Goal: Task Accomplishment & Management: Use online tool/utility

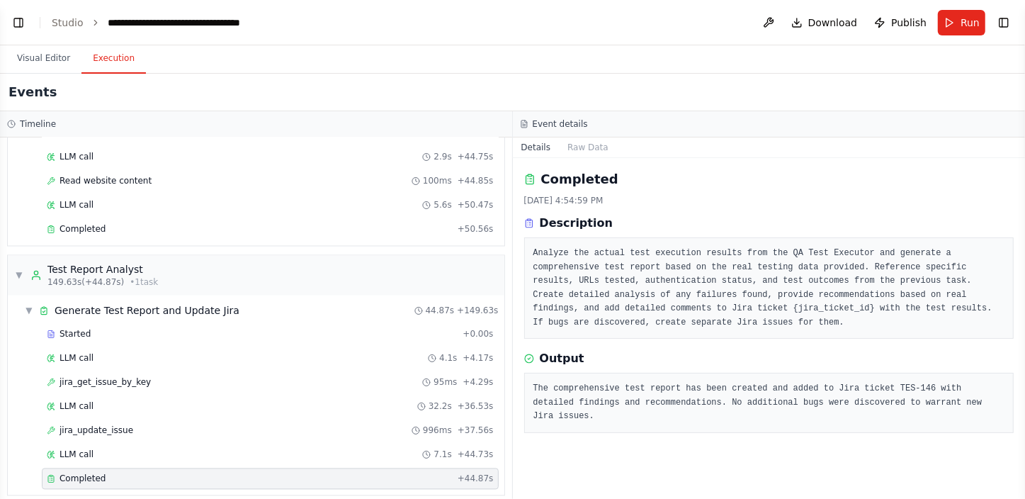
scroll to position [70985, 0]
click at [19, 21] on button "Toggle Left Sidebar" at bounding box center [19, 23] width 20 height 20
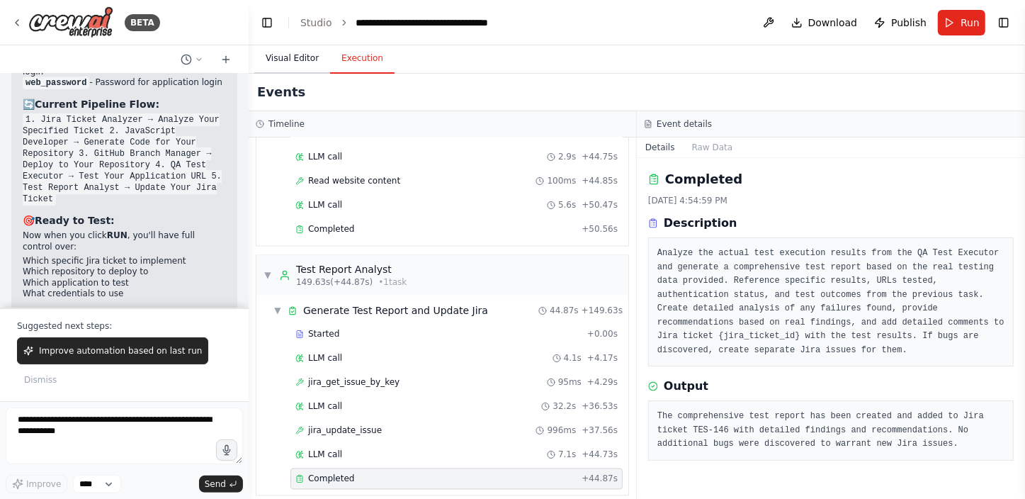
click at [290, 53] on button "Visual Editor" at bounding box center [292, 59] width 76 height 30
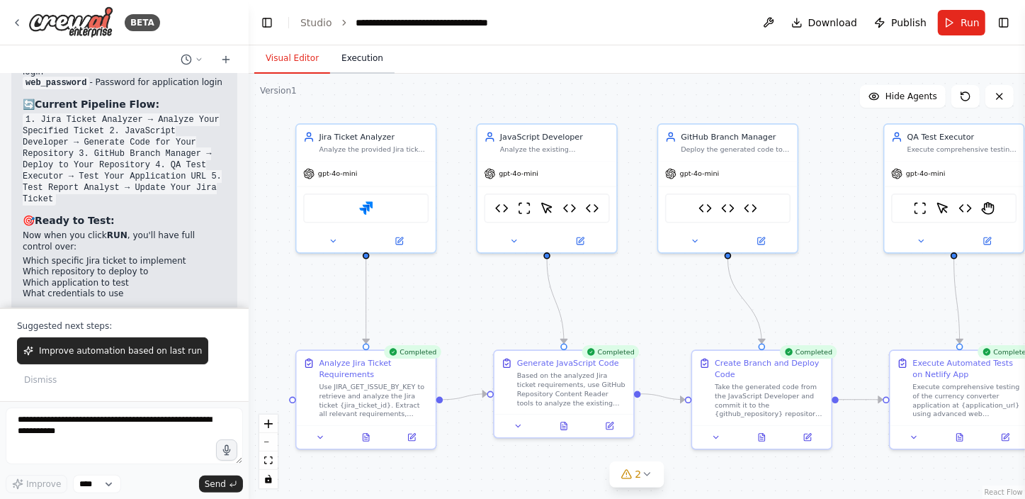
click at [366, 57] on button "Execution" at bounding box center [362, 59] width 64 height 30
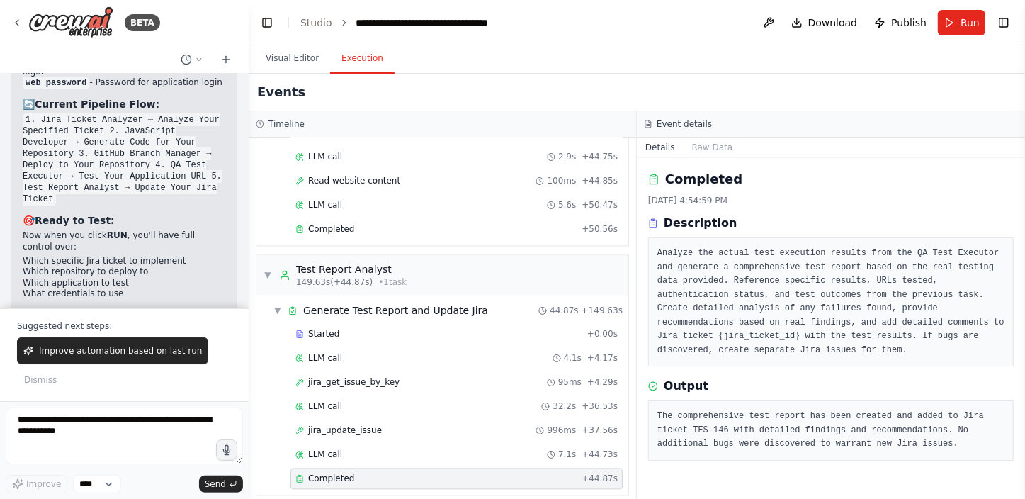
click at [702, 329] on pre "Analyze the actual test execution results from the QA Test Executor and generat…" at bounding box center [830, 302] width 347 height 111
click at [283, 57] on button "Visual Editor" at bounding box center [292, 59] width 76 height 30
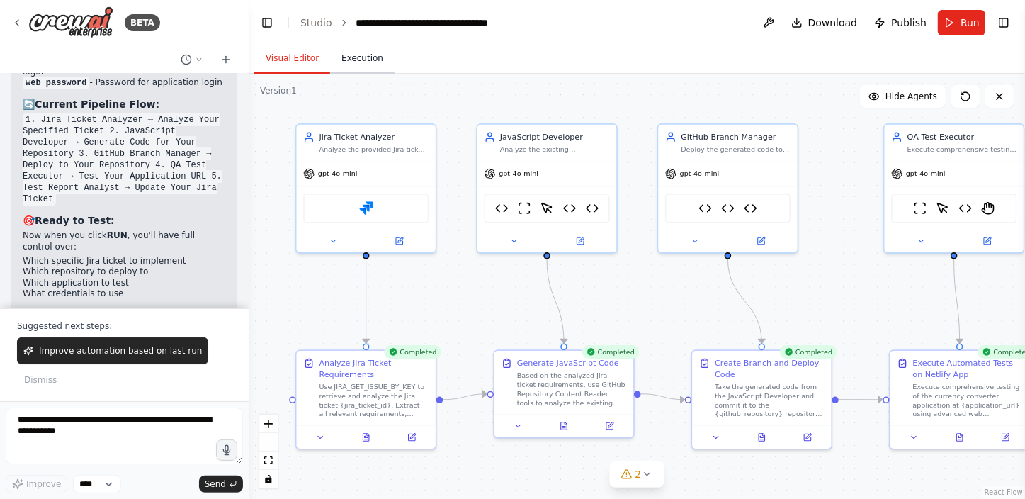
click at [361, 54] on button "Execution" at bounding box center [362, 59] width 64 height 30
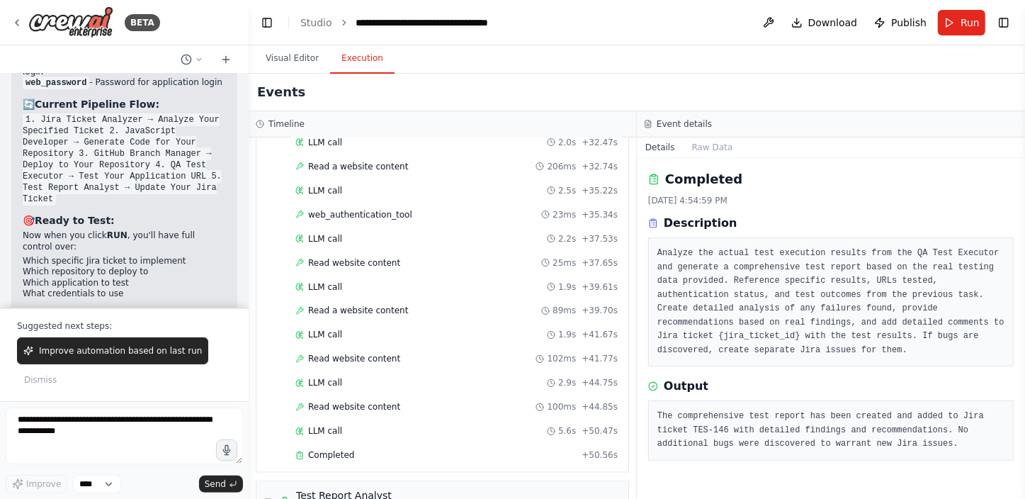
scroll to position [1689, 0]
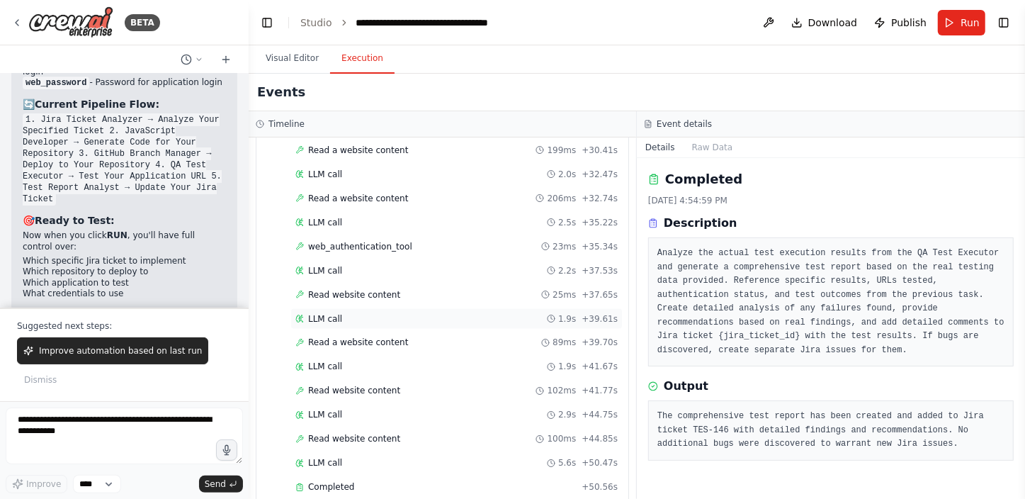
click at [370, 313] on div "LLM call 1.9s + 39.61s" at bounding box center [456, 318] width 322 height 11
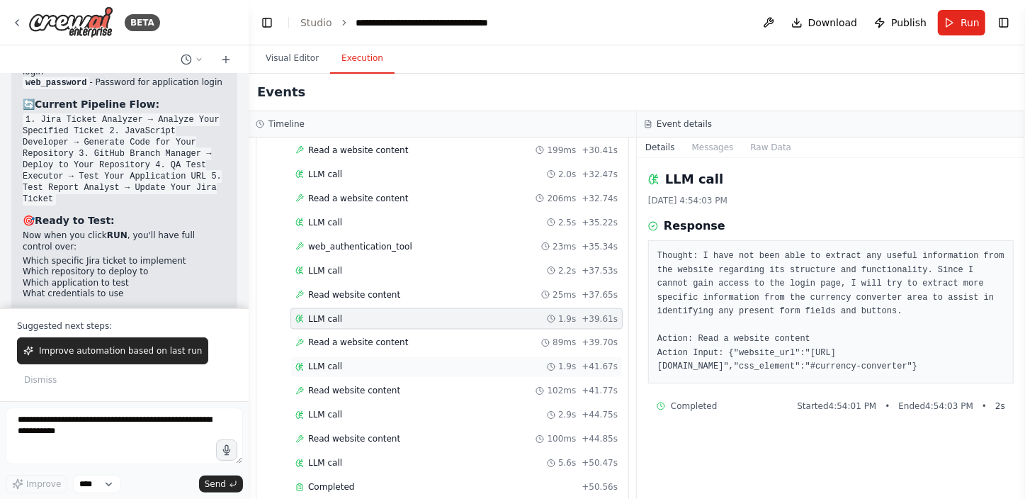
click at [393, 363] on div "LLM call 1.9s + 41.67s" at bounding box center [456, 366] width 332 height 21
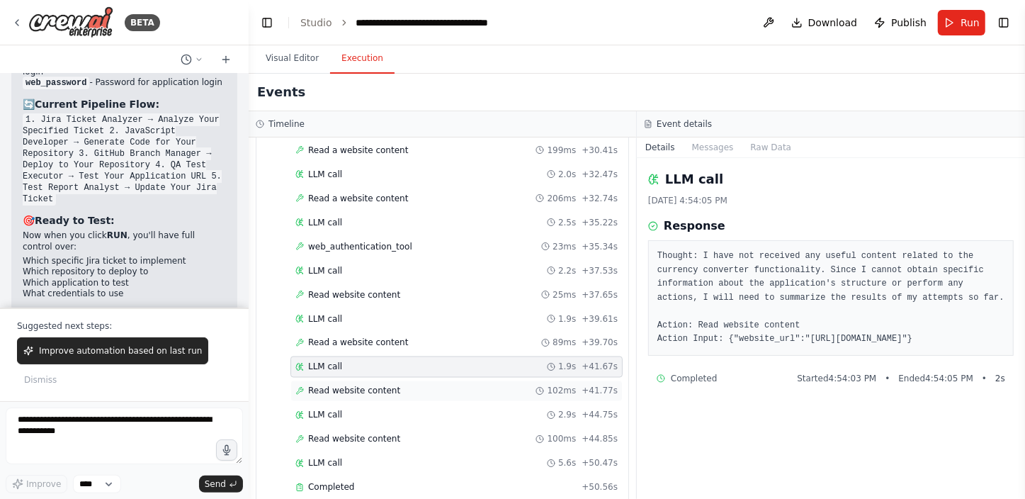
click at [390, 385] on div "Read website content 102ms + 41.77s" at bounding box center [456, 390] width 322 height 11
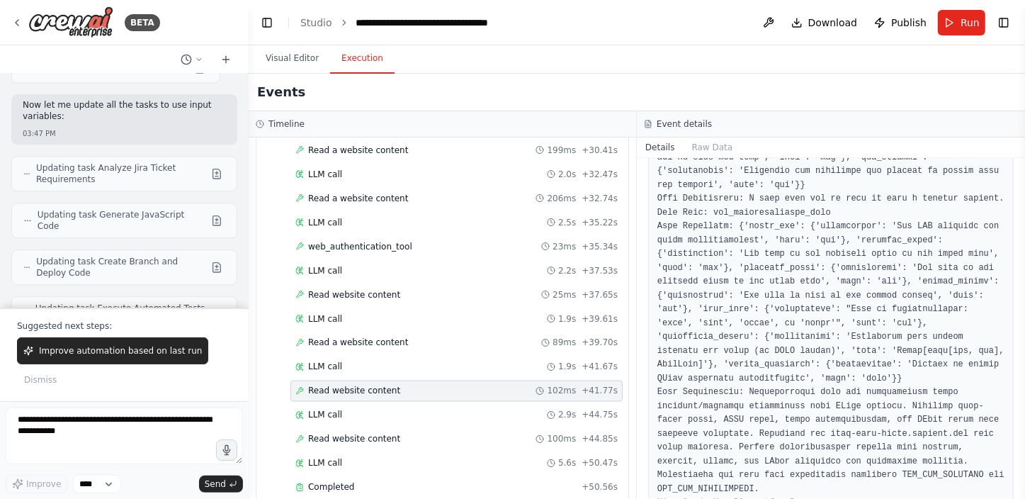
scroll to position [70084, 0]
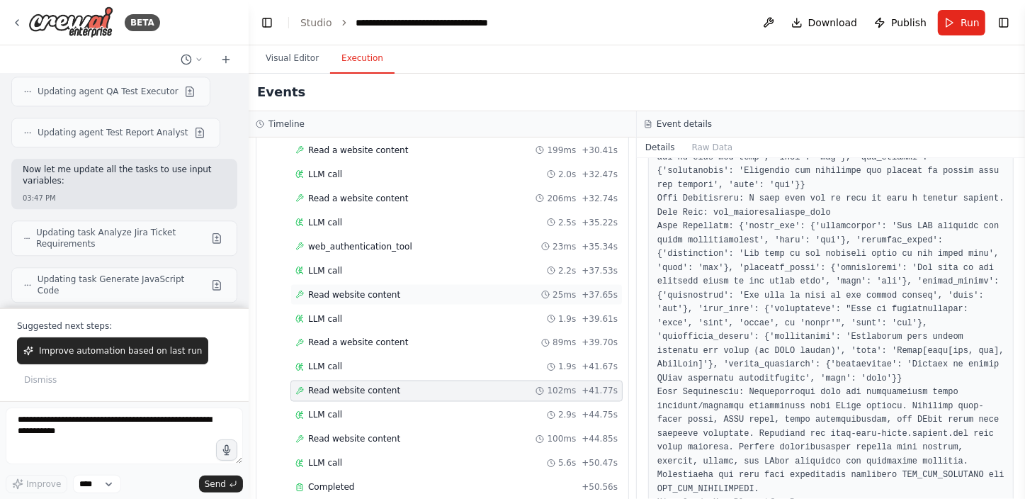
click at [340, 289] on span "Read website content" at bounding box center [354, 294] width 92 height 11
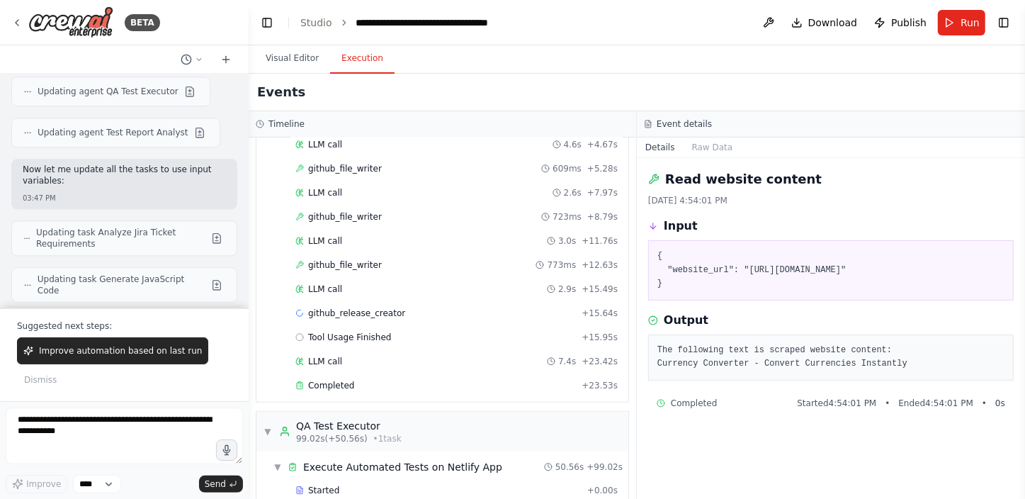
scroll to position [787, 0]
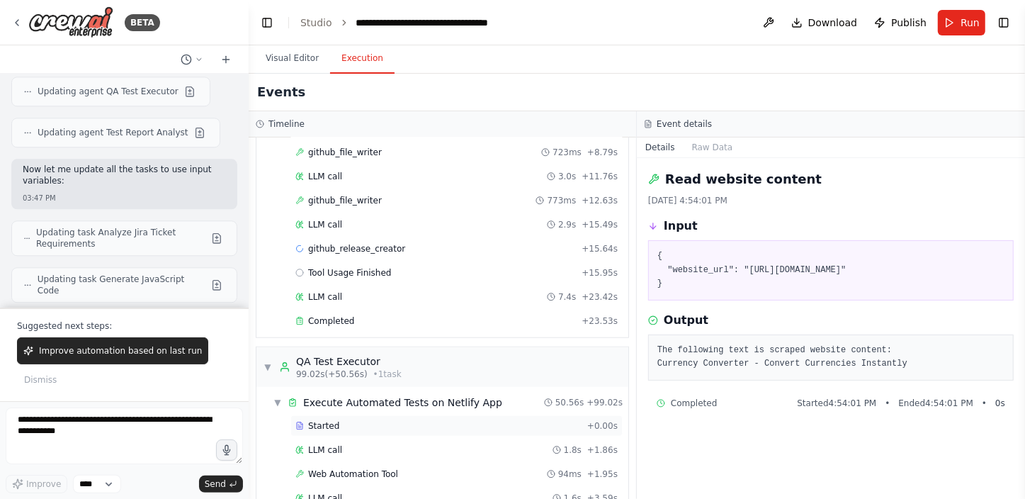
click at [394, 421] on div "Started" at bounding box center [438, 425] width 286 height 11
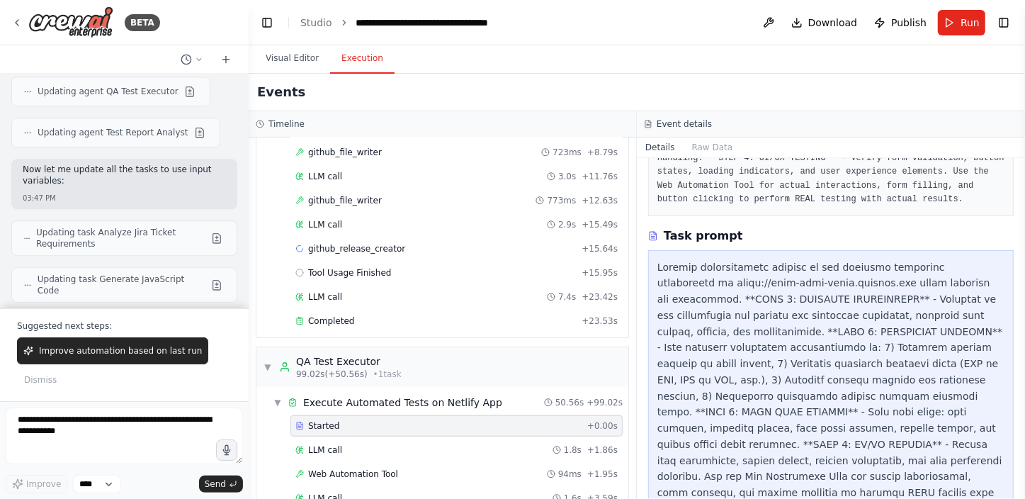
scroll to position [257, 0]
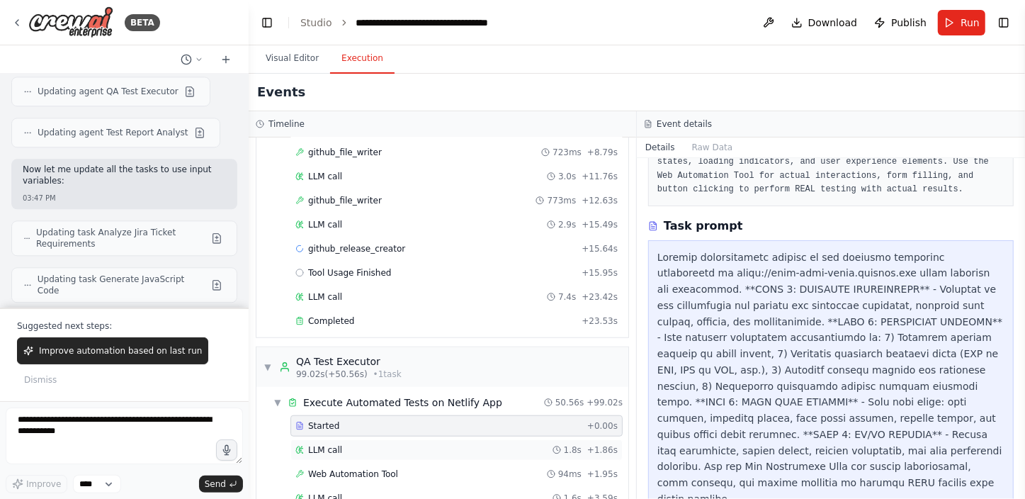
click at [437, 444] on div "LLM call 1.8s + 1.86s" at bounding box center [456, 449] width 322 height 11
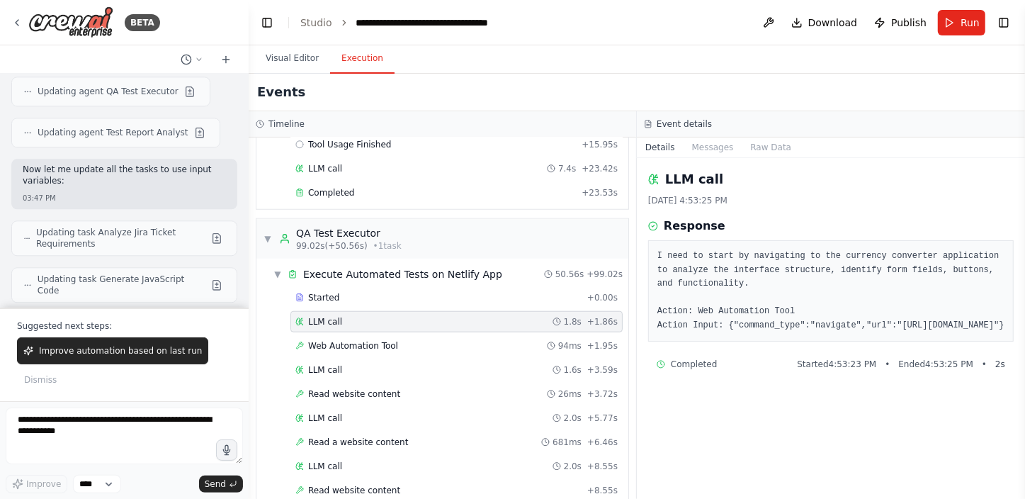
scroll to position [916, 0]
click at [410, 341] on div "Web Automation Tool 94ms + 1.95s" at bounding box center [456, 344] width 322 height 11
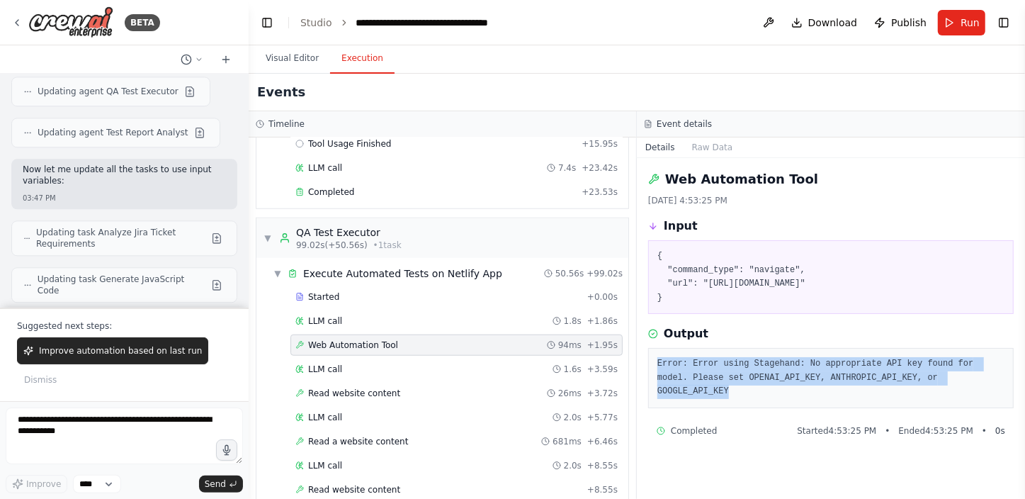
drag, startPoint x: 957, startPoint y: 382, endPoint x: 657, endPoint y: 363, distance: 300.3
click at [657, 363] on pre "Error: Error using Stagehand: No appropriate API key found for model. Please se…" at bounding box center [830, 378] width 347 height 42
click at [1011, 21] on button "Toggle Right Sidebar" at bounding box center [1004, 23] width 20 height 20
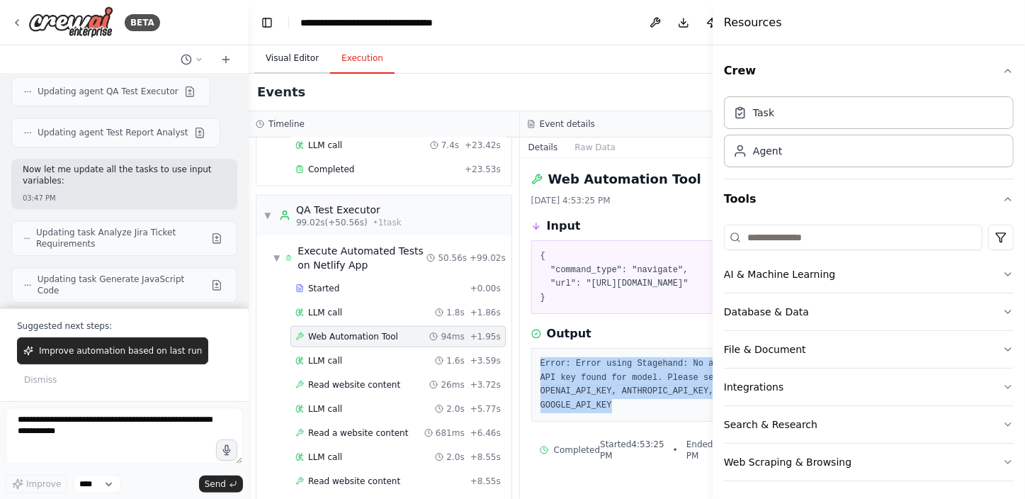
click at [298, 52] on button "Visual Editor" at bounding box center [292, 59] width 76 height 30
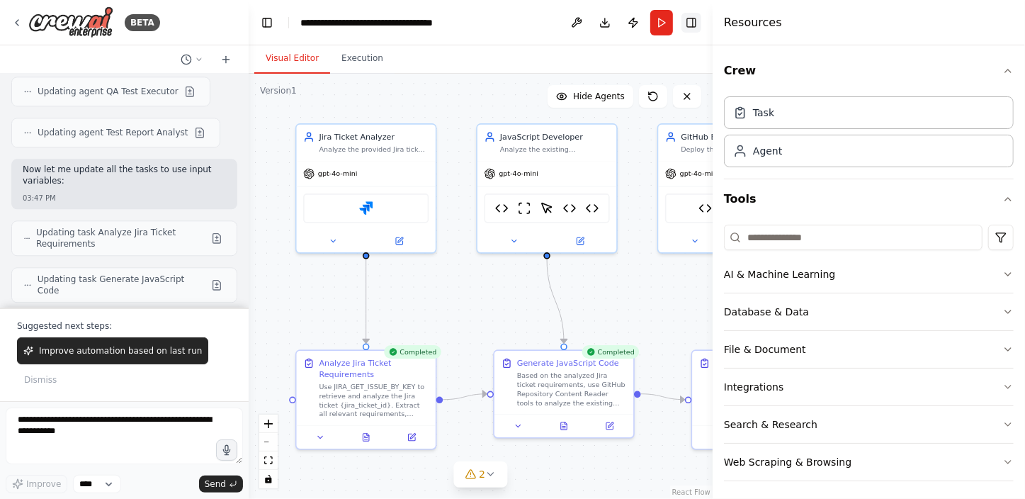
click at [694, 23] on button "Toggle Right Sidebar" at bounding box center [692, 23] width 20 height 20
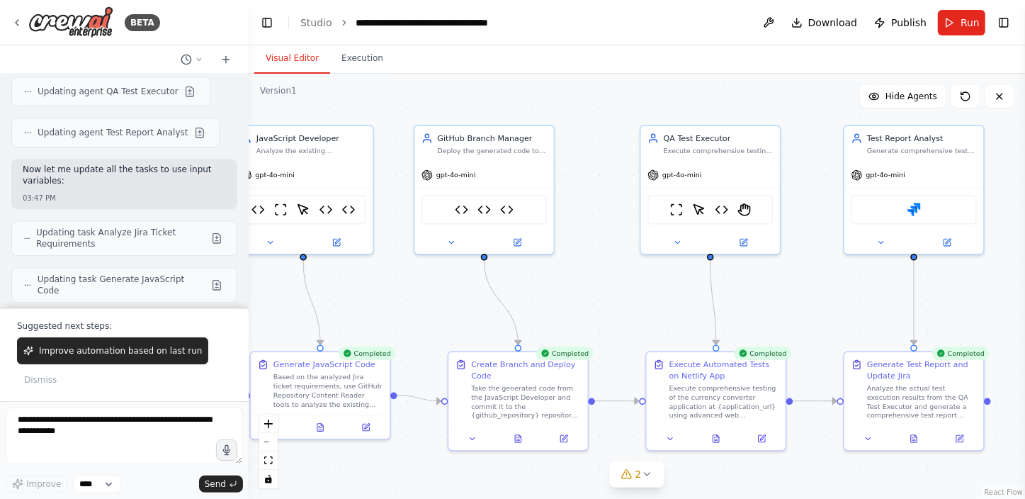
drag, startPoint x: 845, startPoint y: 269, endPoint x: 589, endPoint y: 269, distance: 255.1
click at [589, 269] on div ".deletable-edge-delete-btn { width: 20px; height: 20px; border: 0px solid #ffff…" at bounding box center [637, 286] width 777 height 425
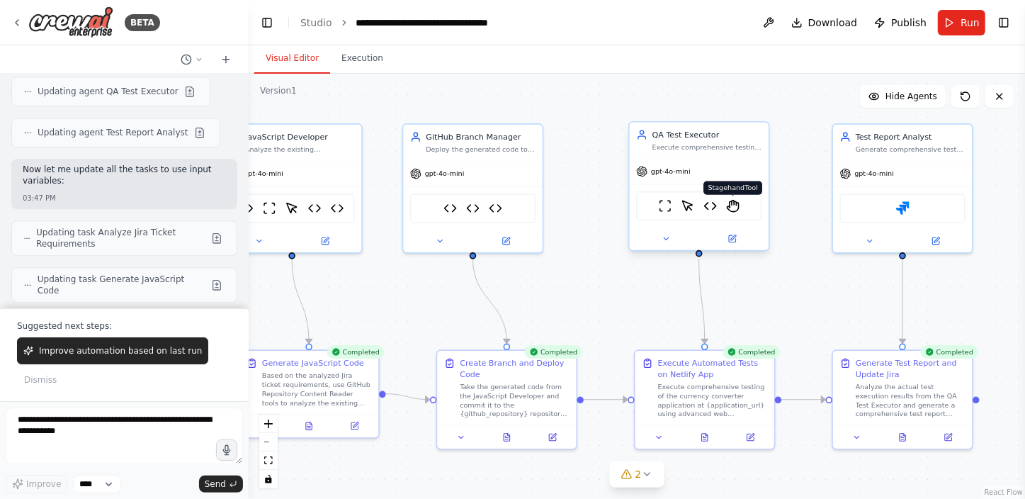
click at [731, 205] on img at bounding box center [732, 205] width 13 height 13
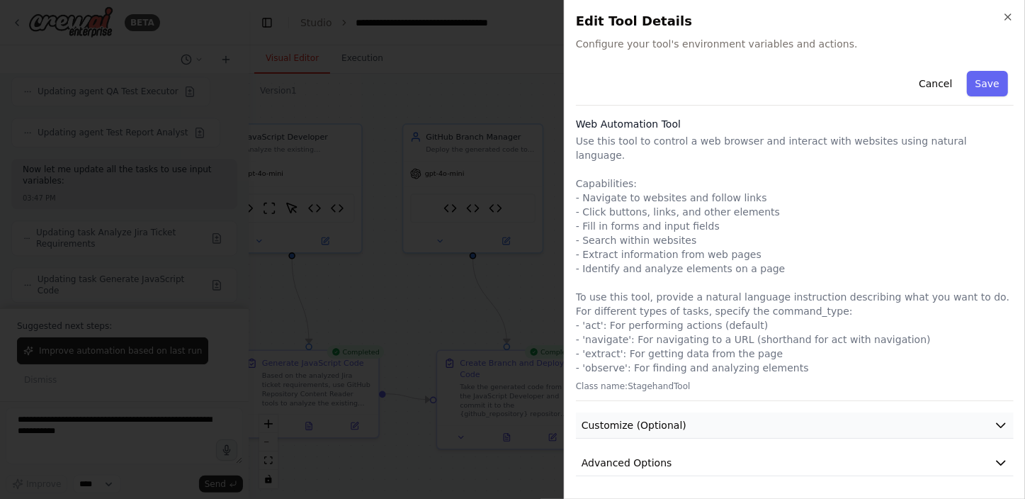
click at [1002, 424] on icon "button" at bounding box center [1001, 426] width 9 height 4
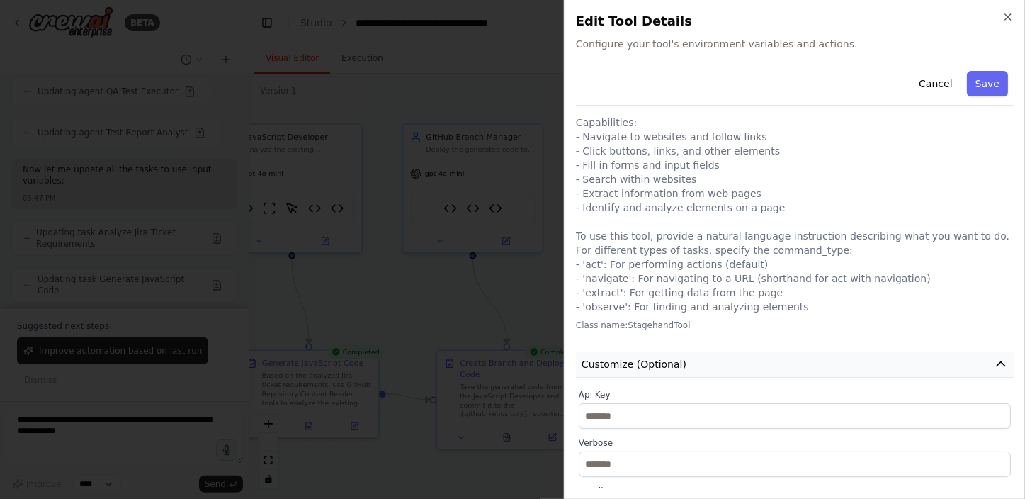
scroll to position [128, 0]
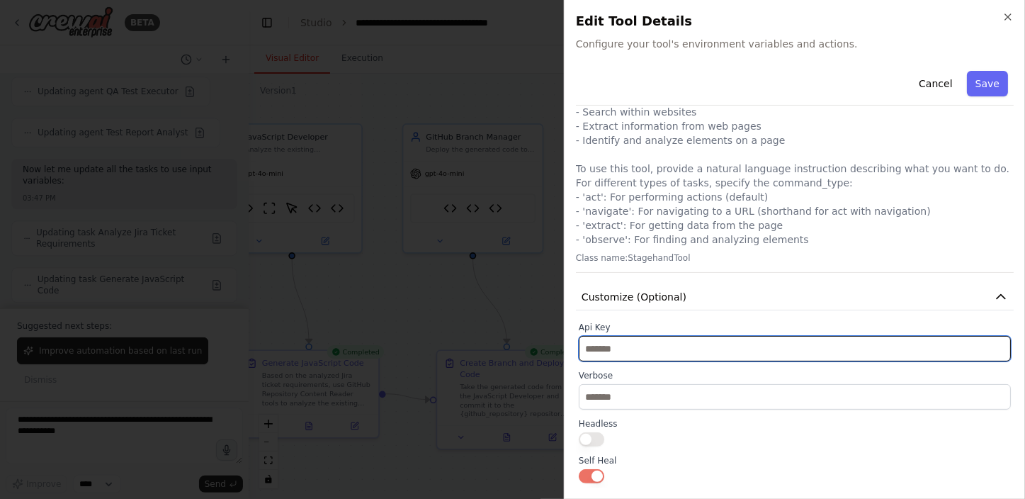
click at [825, 336] on input "text" at bounding box center [795, 349] width 432 height 26
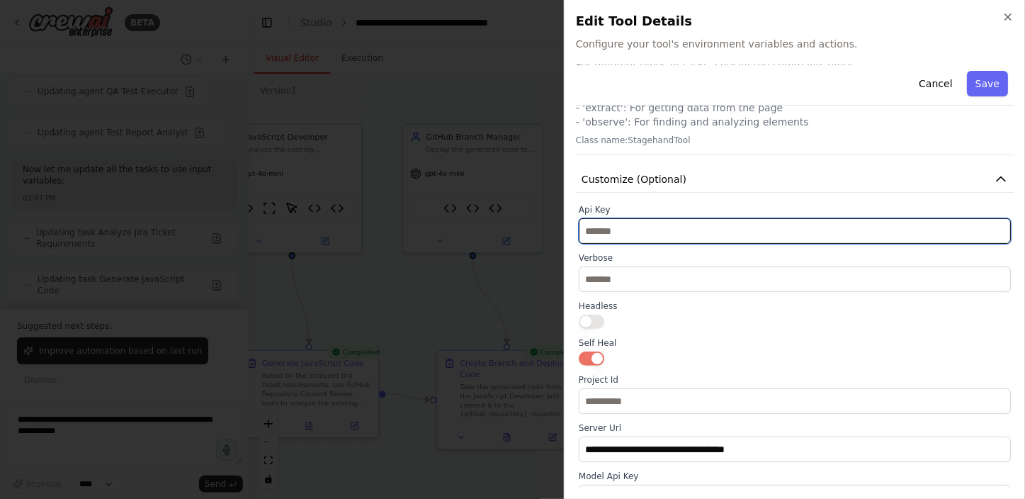
scroll to position [257, 0]
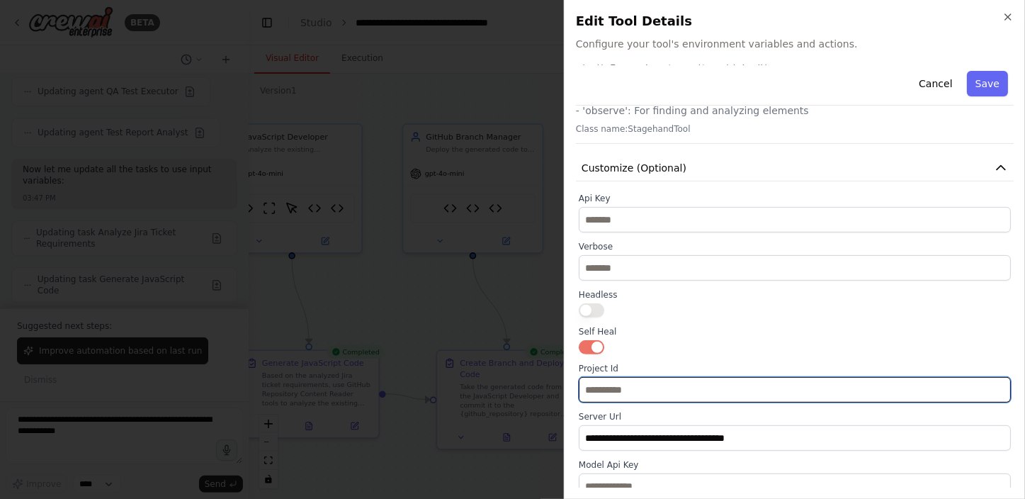
click at [644, 377] on input "text" at bounding box center [795, 390] width 432 height 26
paste input "**********"
type input "**********"
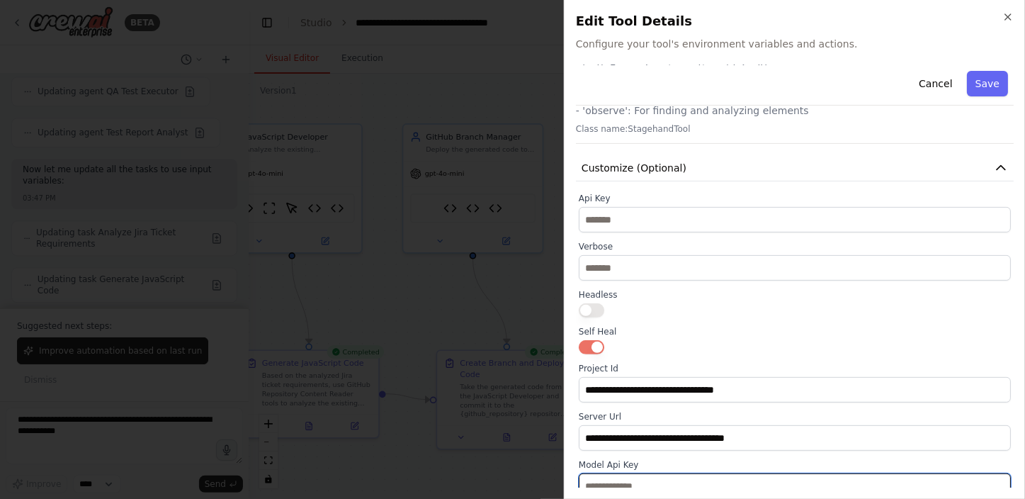
click at [623, 475] on input "text" at bounding box center [795, 486] width 432 height 26
paste input "**********"
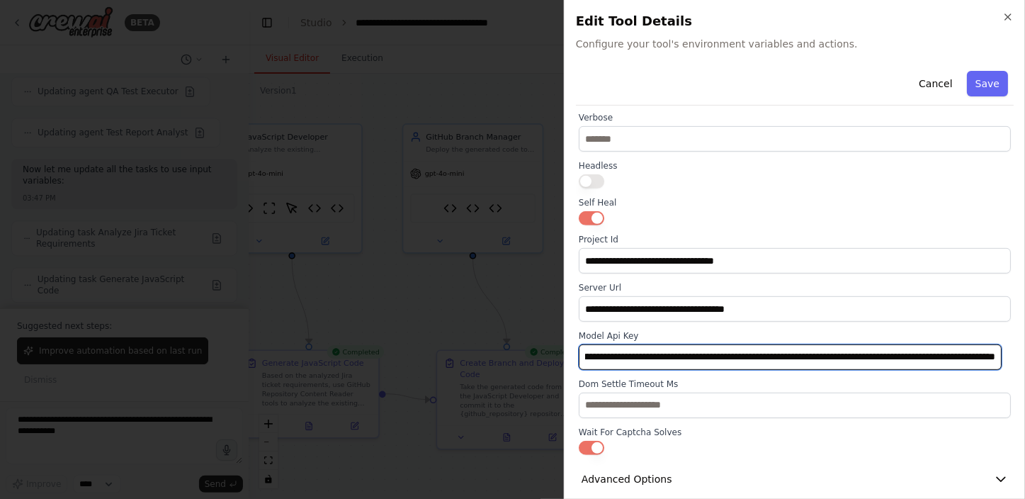
scroll to position [388, 0]
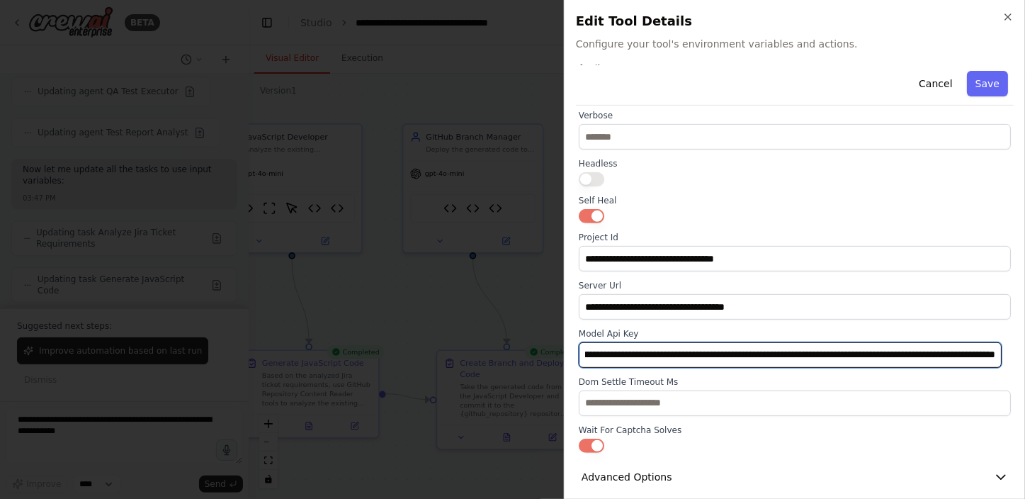
type input "**********"
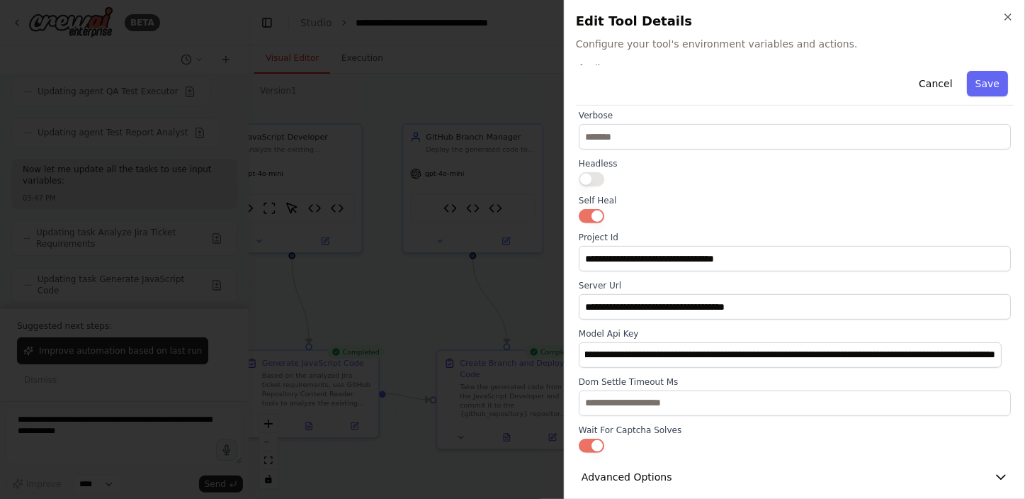
scroll to position [0, 0]
click at [585, 439] on button "button" at bounding box center [592, 446] width 26 height 14
click at [602, 439] on button "button" at bounding box center [592, 446] width 26 height 14
click at [586, 439] on button "button" at bounding box center [592, 446] width 26 height 14
click at [692, 464] on button "Advanced Options" at bounding box center [795, 477] width 438 height 26
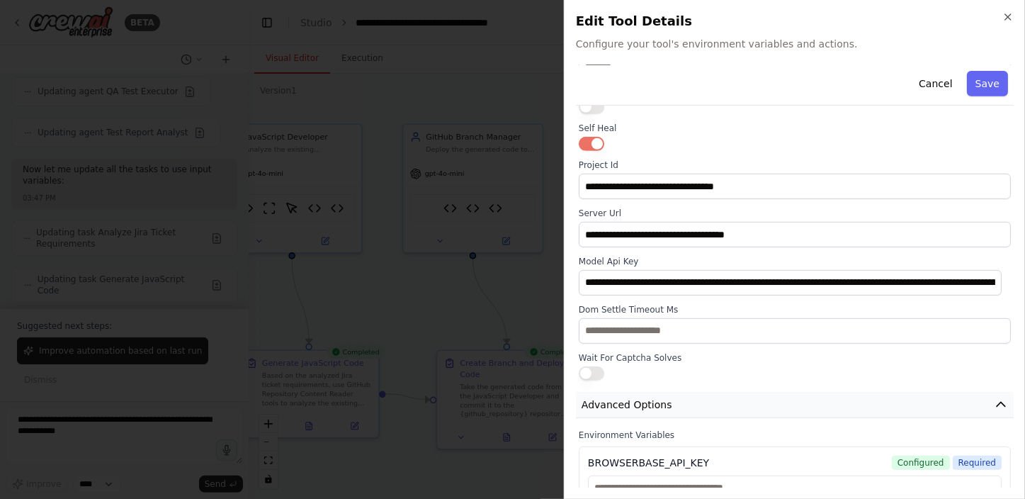
scroll to position [517, 0]
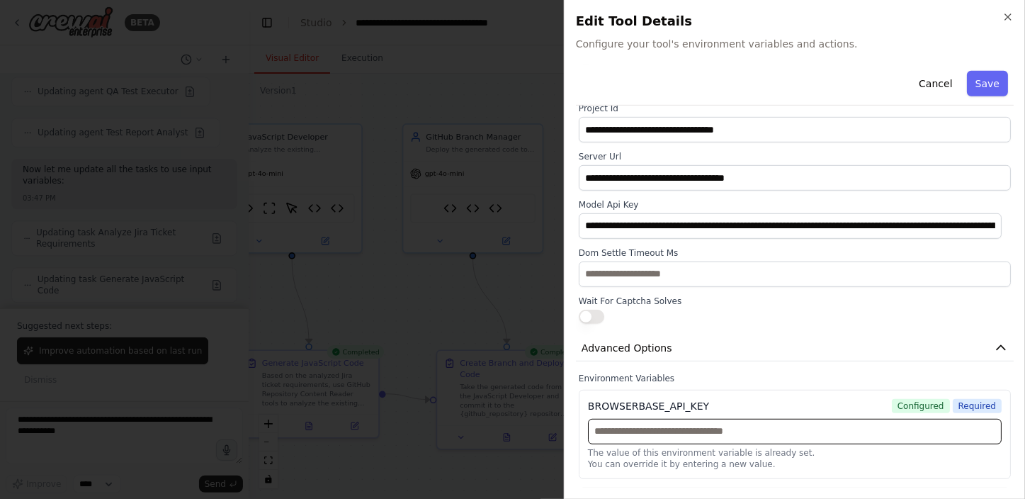
click at [663, 419] on input "text" at bounding box center [795, 432] width 414 height 26
click at [636, 424] on input "text" at bounding box center [795, 432] width 414 height 26
paste input "**********"
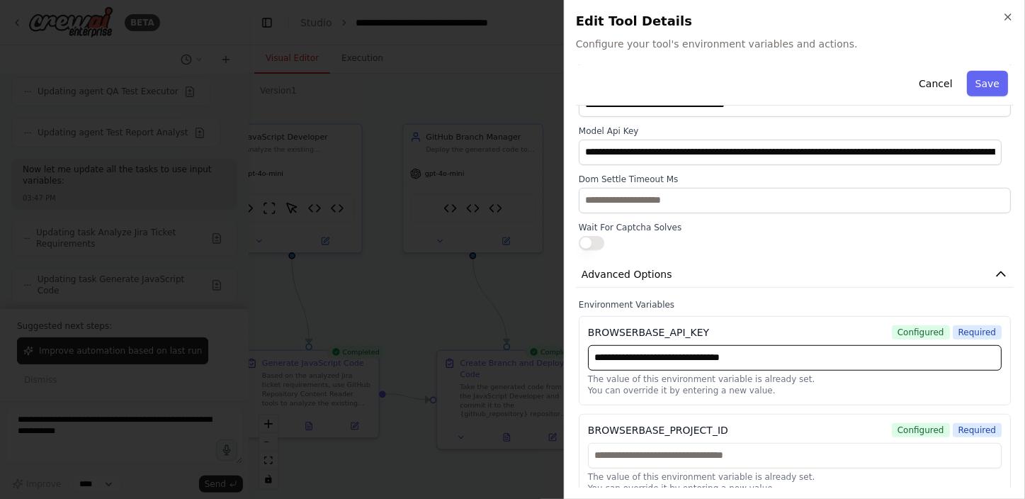
scroll to position [592, 0]
type input "**********"
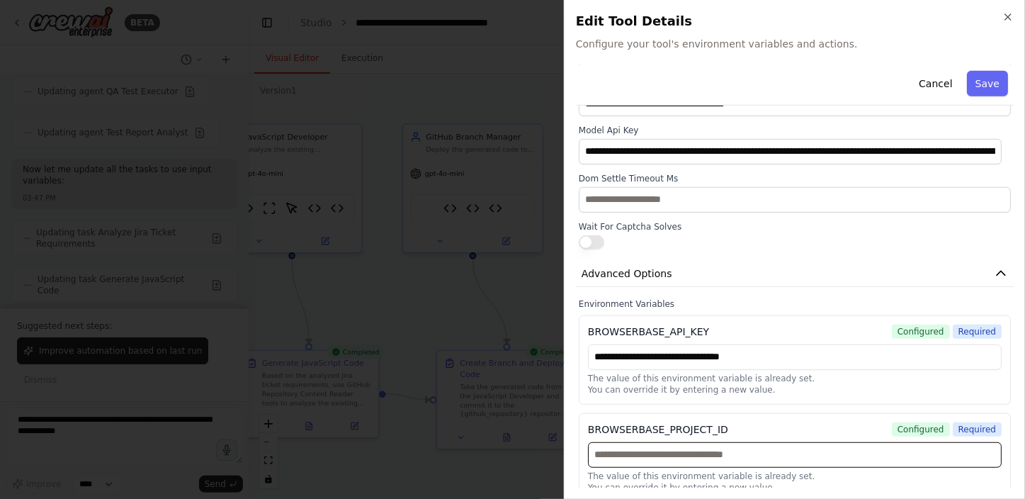
click at [655, 442] on input "text" at bounding box center [795, 455] width 414 height 26
click at [656, 442] on input "text" at bounding box center [795, 455] width 414 height 26
paste input "**********"
type input "**********"
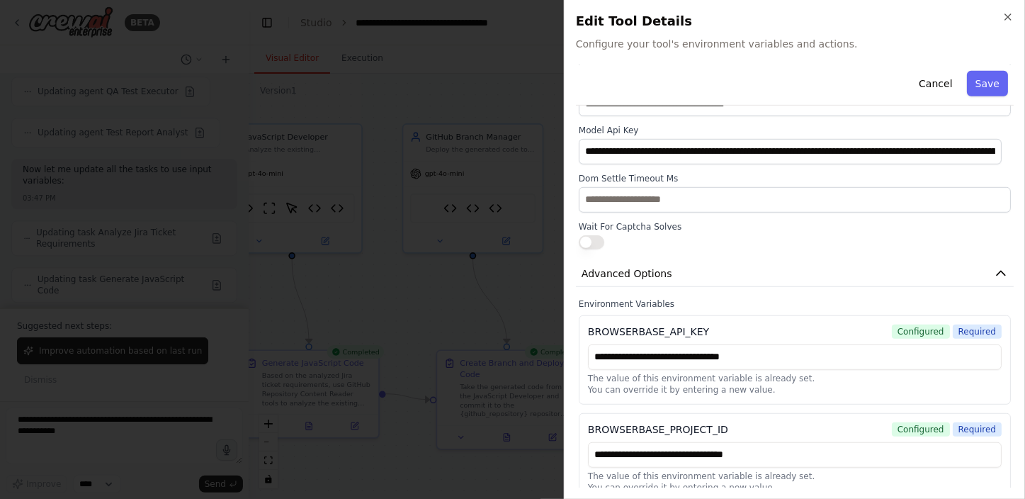
click at [832, 235] on div at bounding box center [795, 242] width 432 height 14
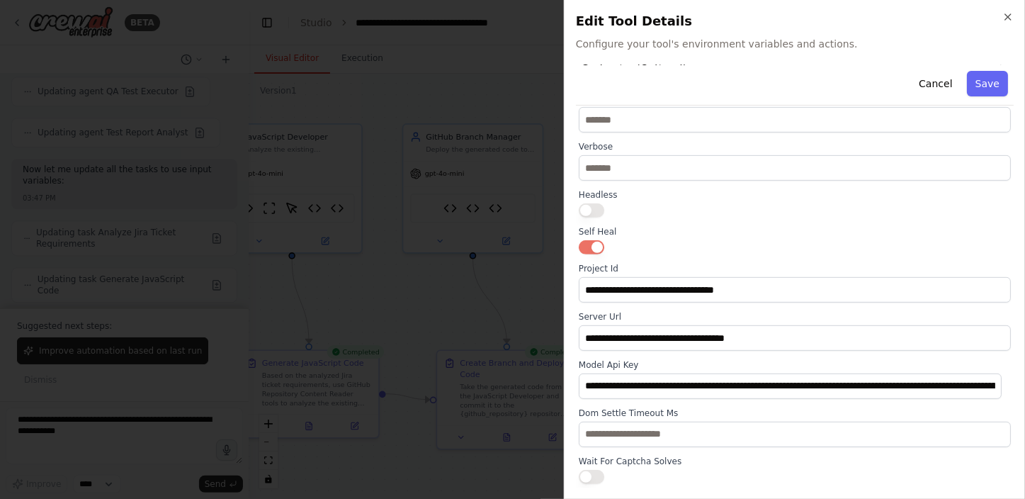
scroll to position [334, 0]
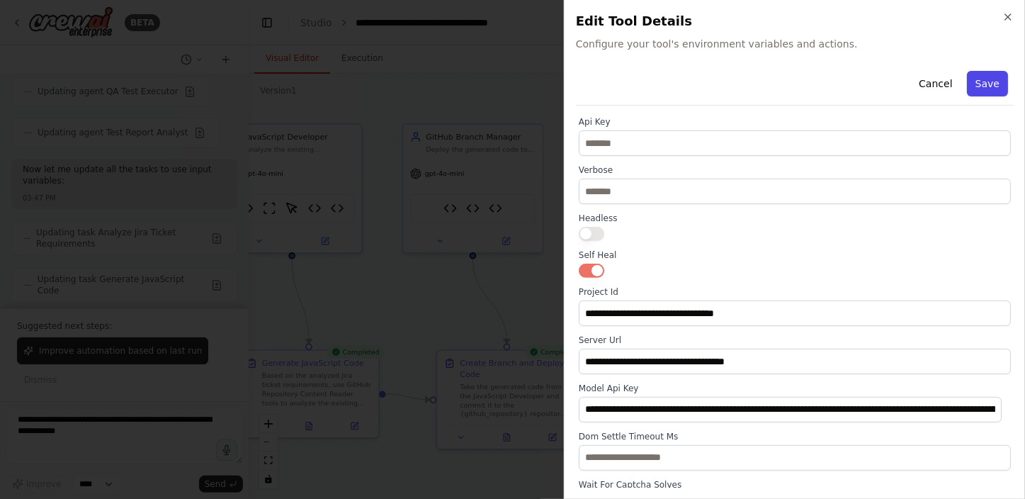
click at [976, 74] on button "Save" at bounding box center [987, 84] width 41 height 26
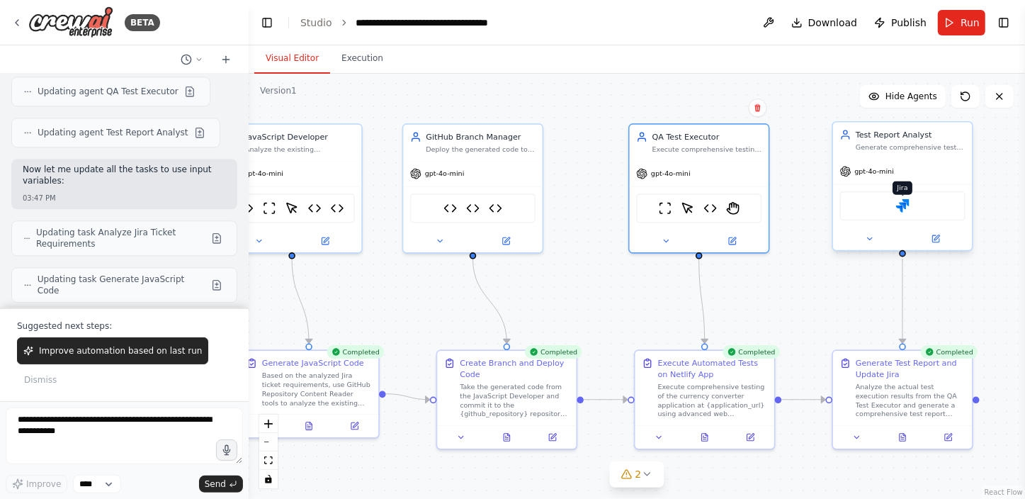
click at [903, 201] on img at bounding box center [902, 205] width 13 height 13
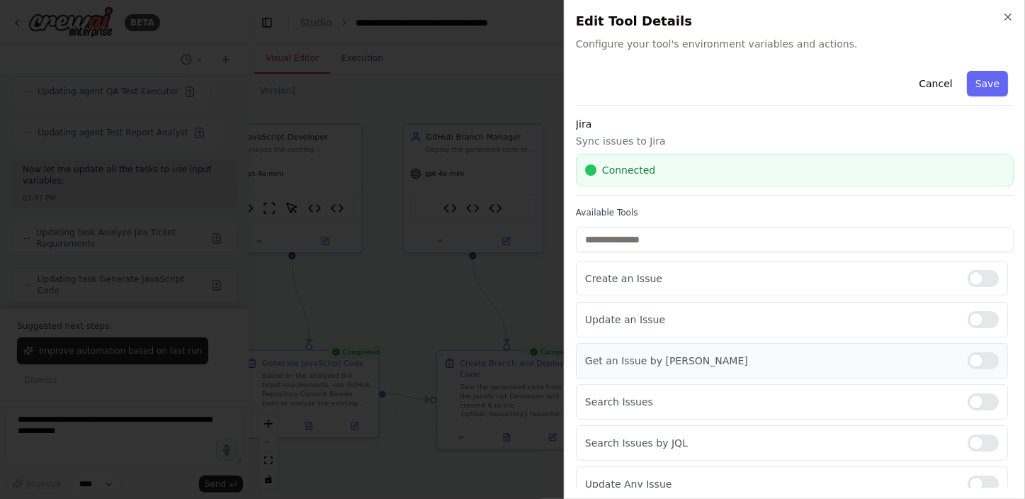
scroll to position [64, 0]
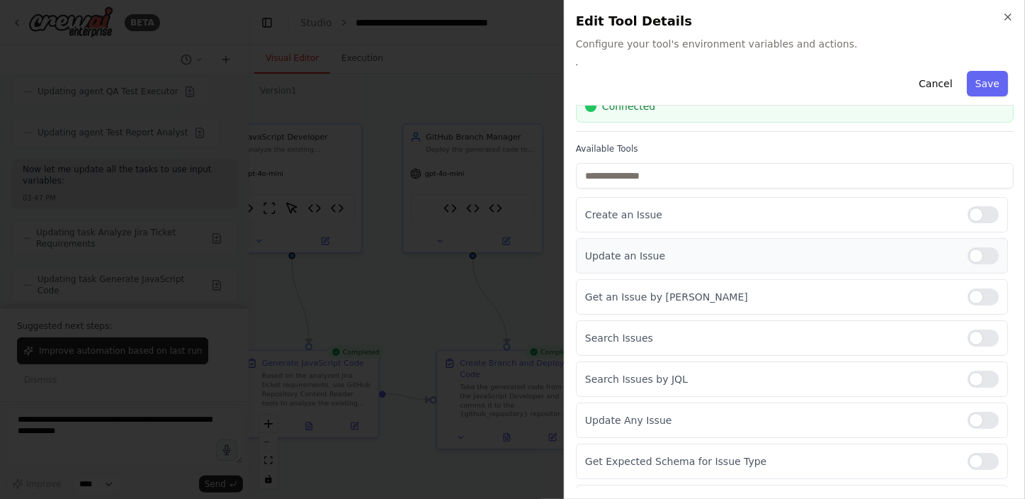
click at [968, 254] on div at bounding box center [983, 255] width 31 height 17
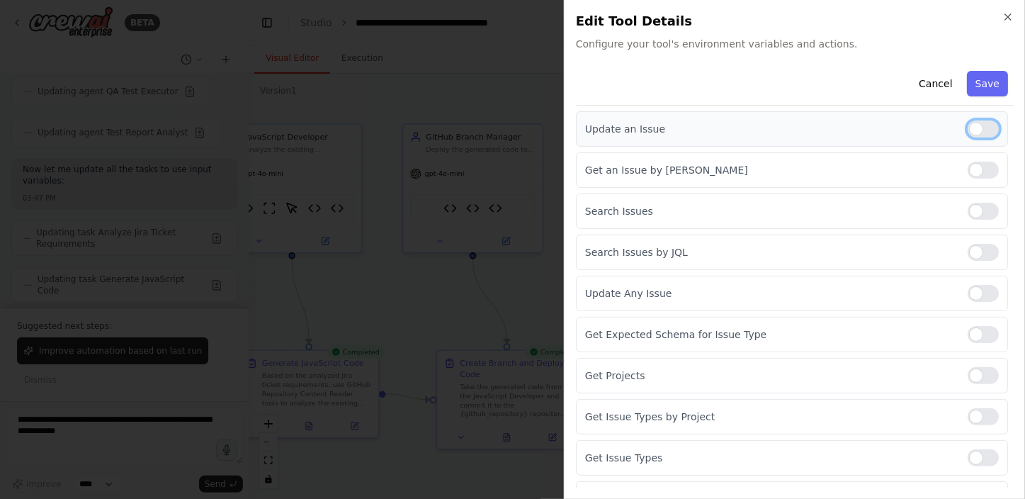
scroll to position [193, 0]
click at [976, 124] on div at bounding box center [983, 126] width 31 height 17
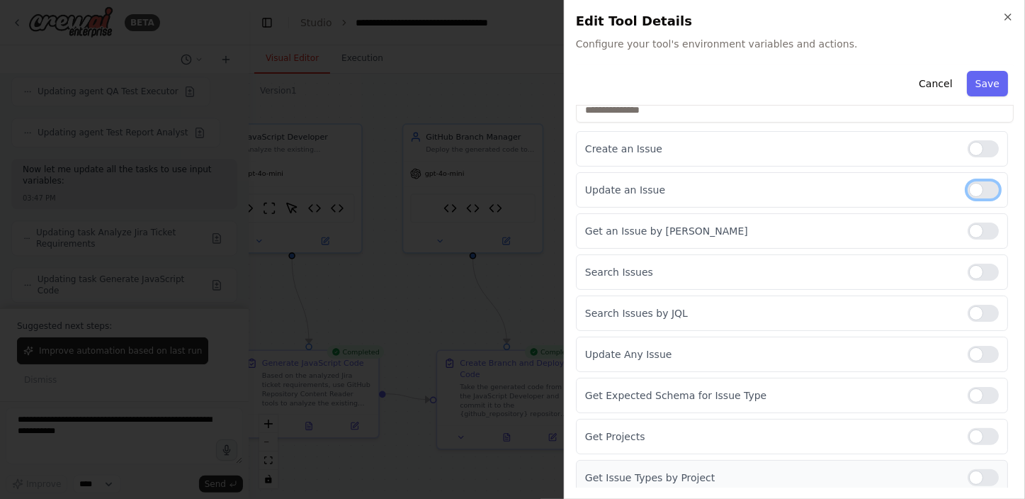
scroll to position [65, 0]
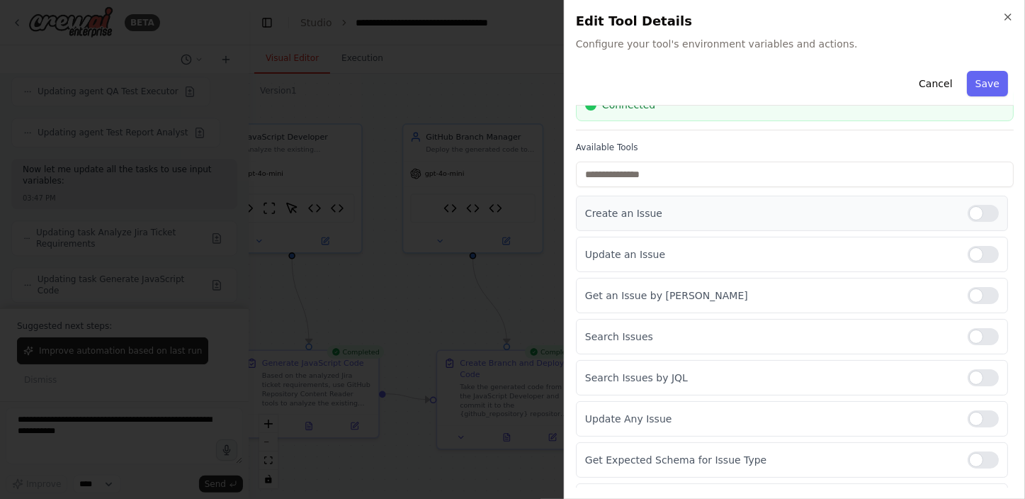
click at [983, 208] on div at bounding box center [983, 213] width 31 height 17
click at [970, 208] on div at bounding box center [983, 213] width 31 height 17
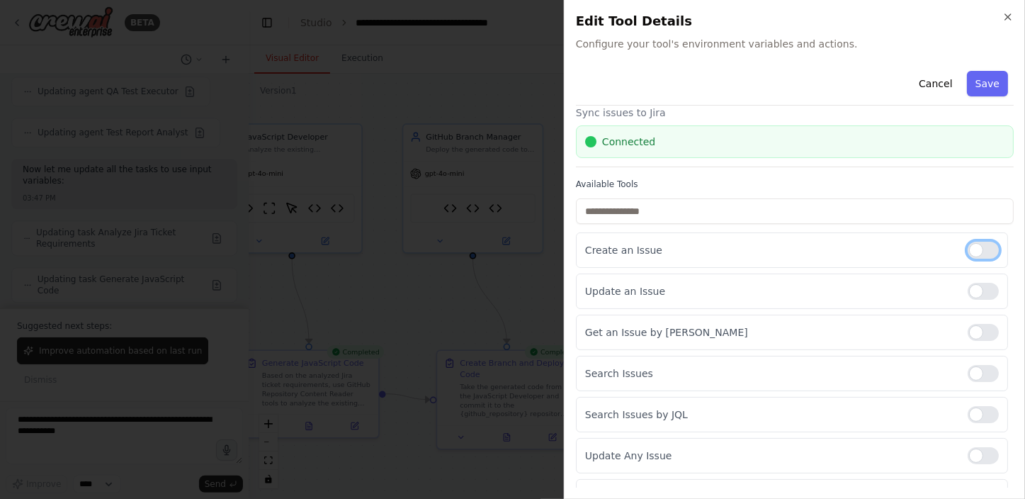
scroll to position [0, 0]
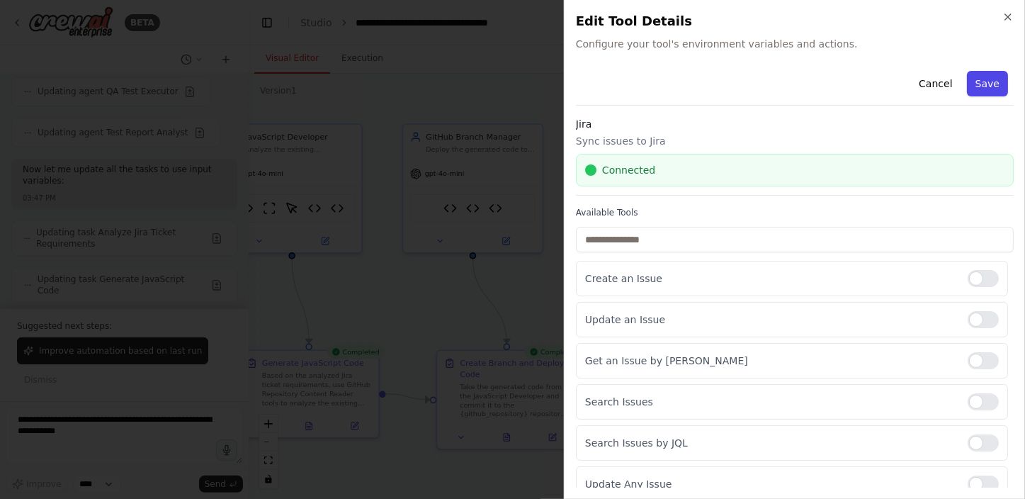
click at [981, 84] on button "Save" at bounding box center [987, 84] width 41 height 26
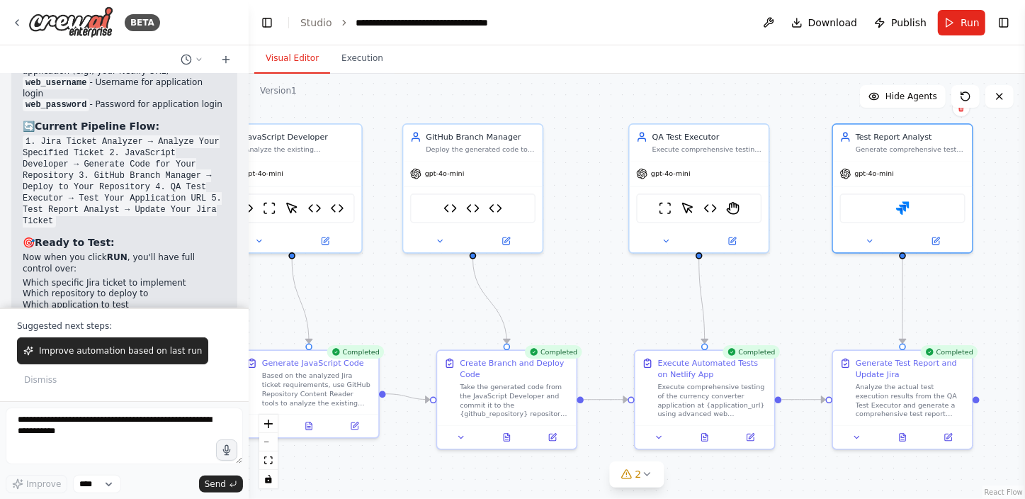
scroll to position [70985, 0]
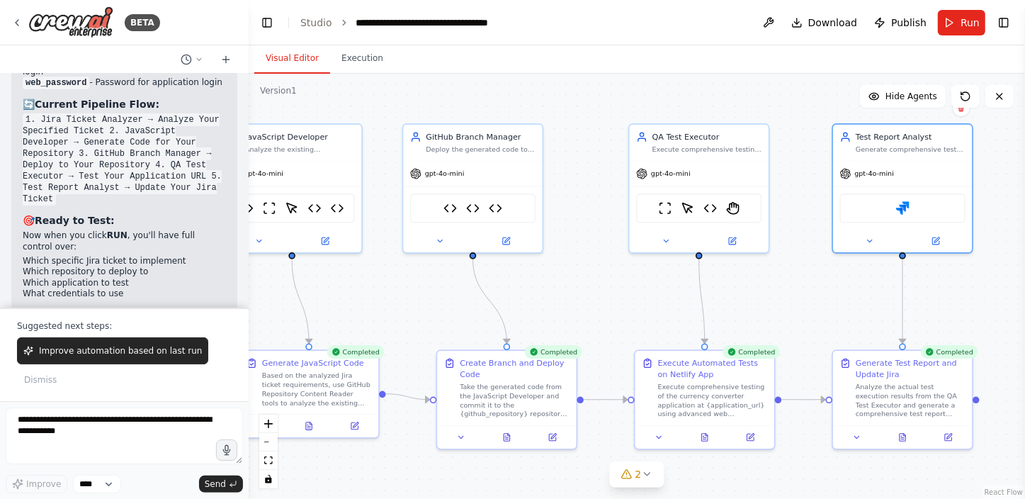
drag, startPoint x: 98, startPoint y: 184, endPoint x: 84, endPoint y: 173, distance: 18.1
copy li "[URL][DOMAIN_NAME]"
click at [736, 205] on img at bounding box center [732, 205] width 13 height 13
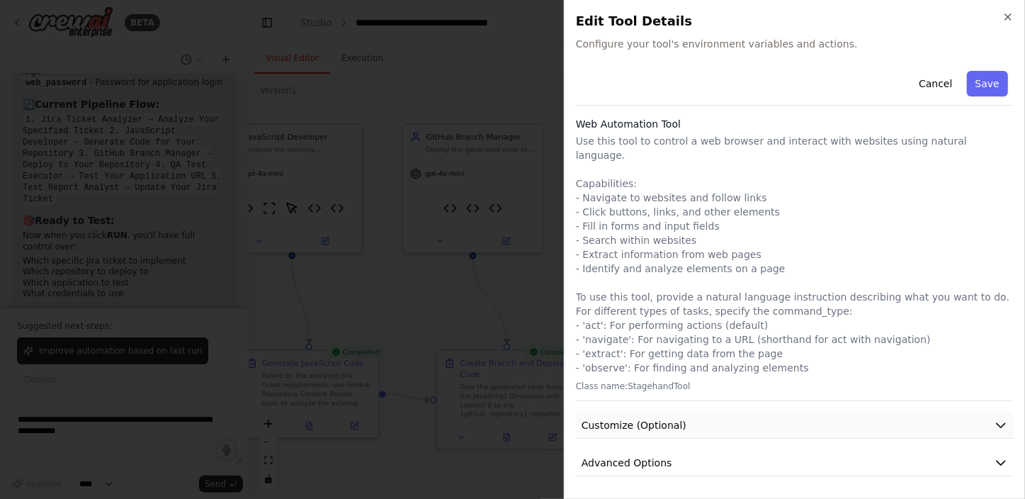
click at [876, 412] on button "Customize (Optional)" at bounding box center [795, 425] width 438 height 26
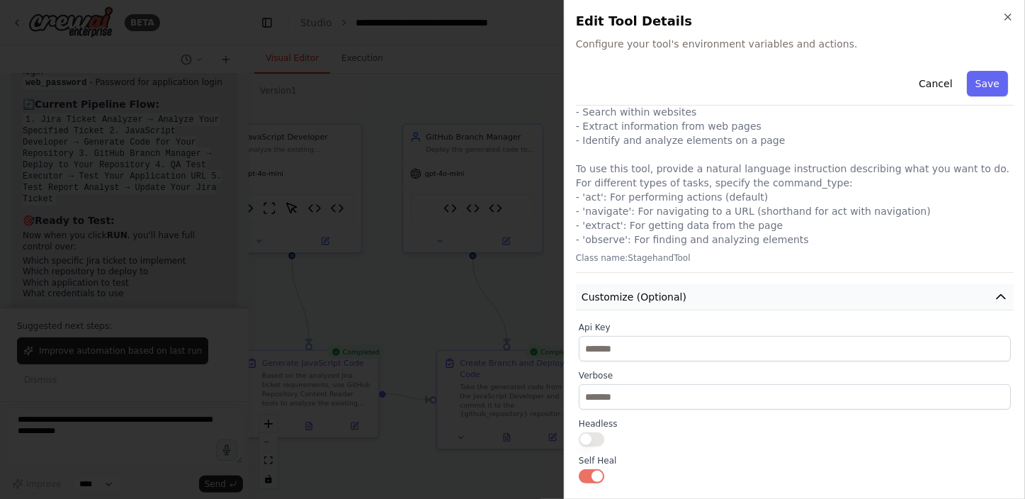
scroll to position [257, 0]
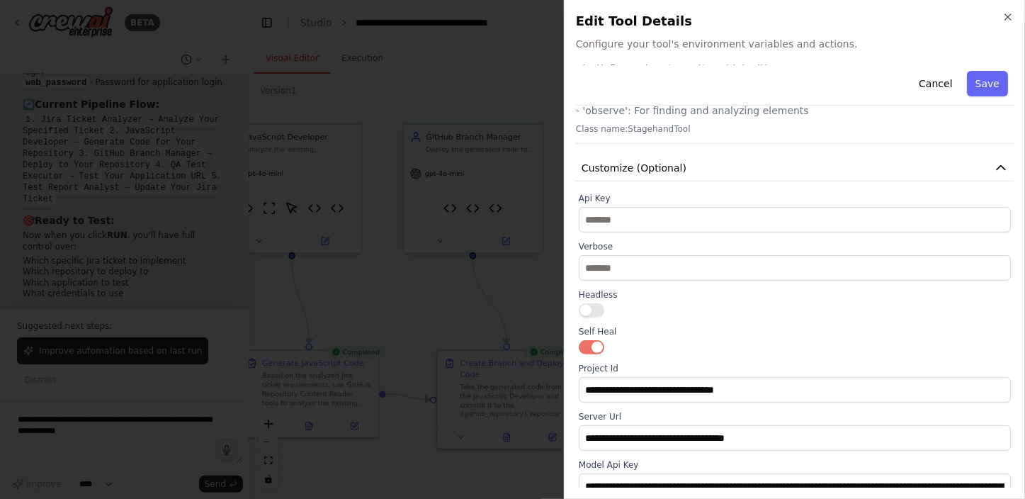
click at [594, 303] on button "button" at bounding box center [592, 310] width 26 height 14
click at [704, 303] on div at bounding box center [795, 310] width 432 height 14
click at [985, 84] on button "Save" at bounding box center [987, 84] width 41 height 26
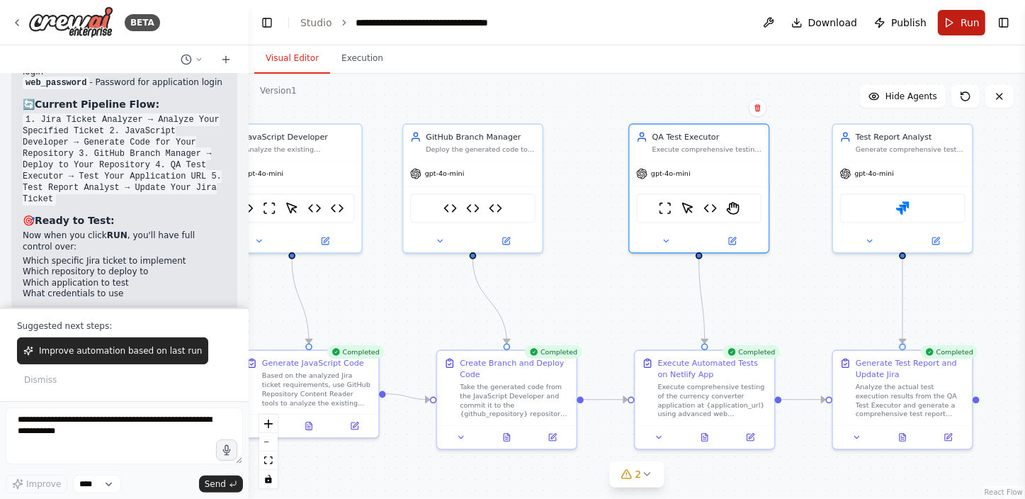
click at [964, 23] on span "Run" at bounding box center [970, 23] width 19 height 14
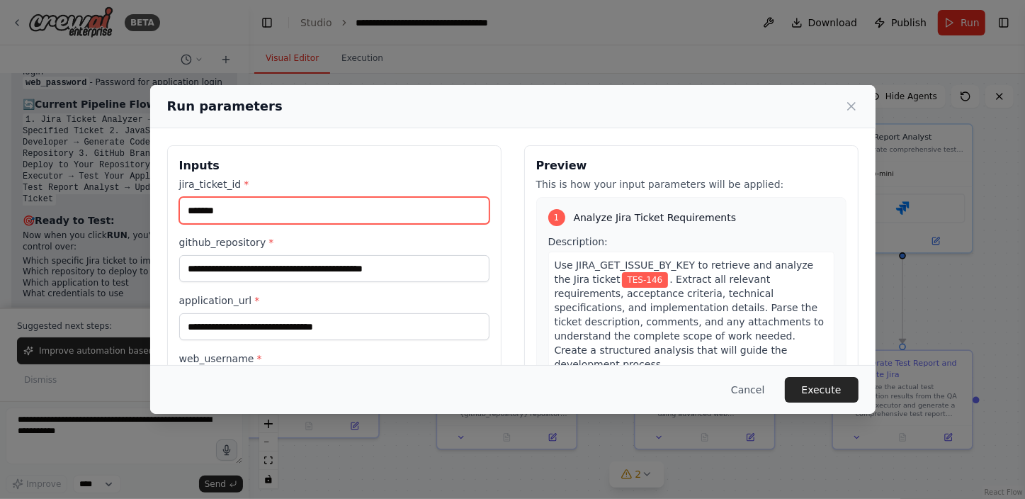
click at [279, 213] on input "*******" at bounding box center [334, 210] width 310 height 27
type input "*******"
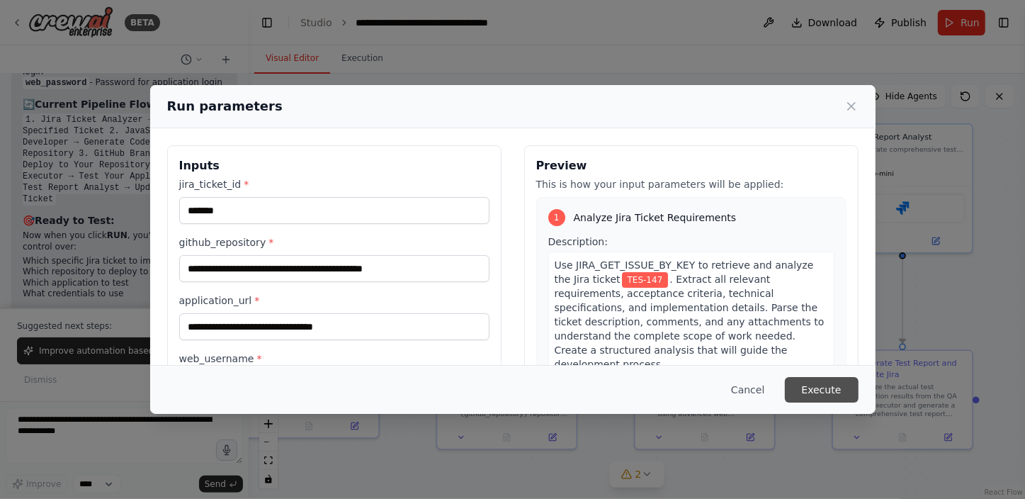
click at [843, 388] on button "Execute" at bounding box center [822, 390] width 74 height 26
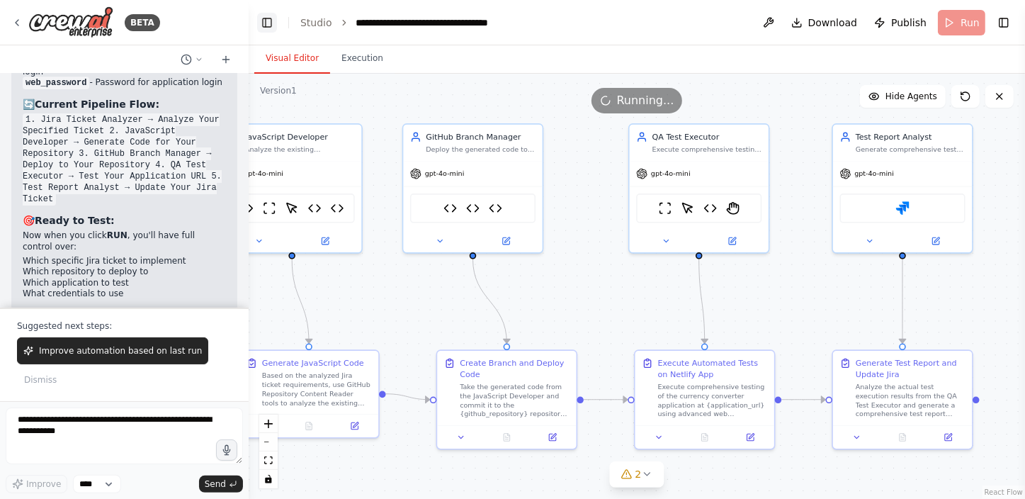
click at [262, 13] on button "Toggle Left Sidebar" at bounding box center [267, 23] width 20 height 20
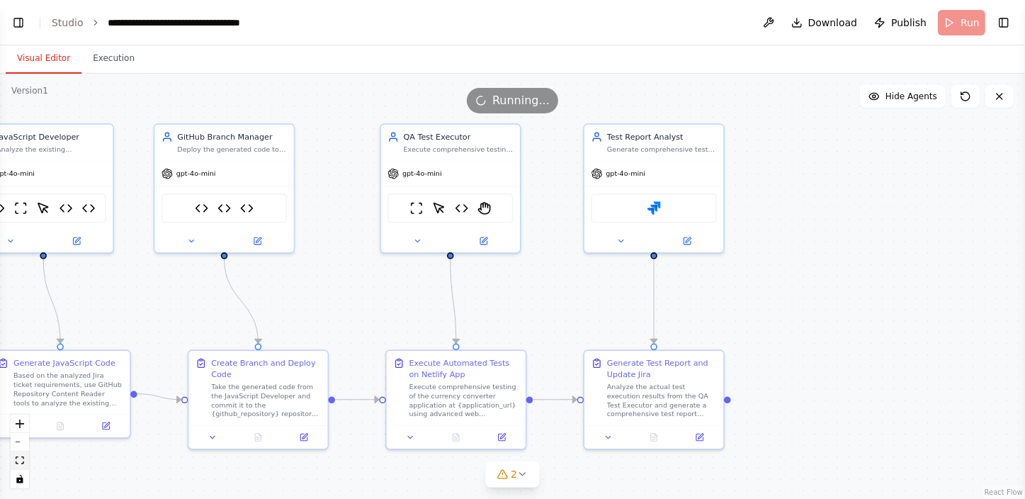
click at [18, 461] on icon "fit view" at bounding box center [20, 460] width 9 height 8
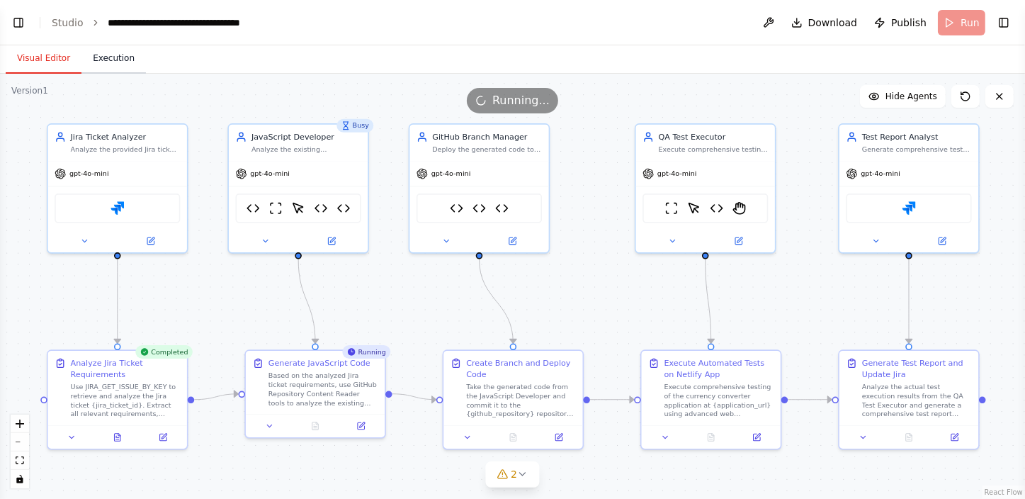
click at [99, 58] on button "Execution" at bounding box center [113, 59] width 64 height 30
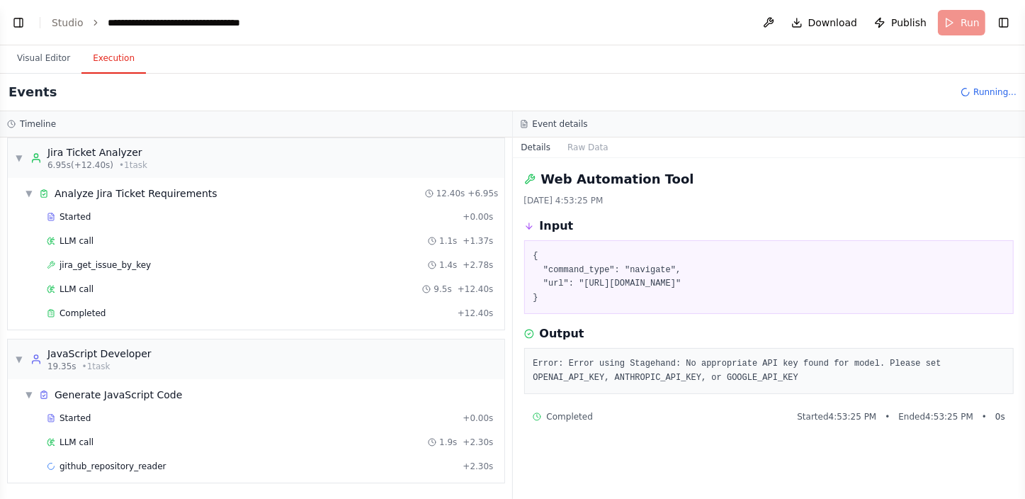
scroll to position [6, 0]
click at [38, 57] on button "Visual Editor" at bounding box center [44, 59] width 76 height 30
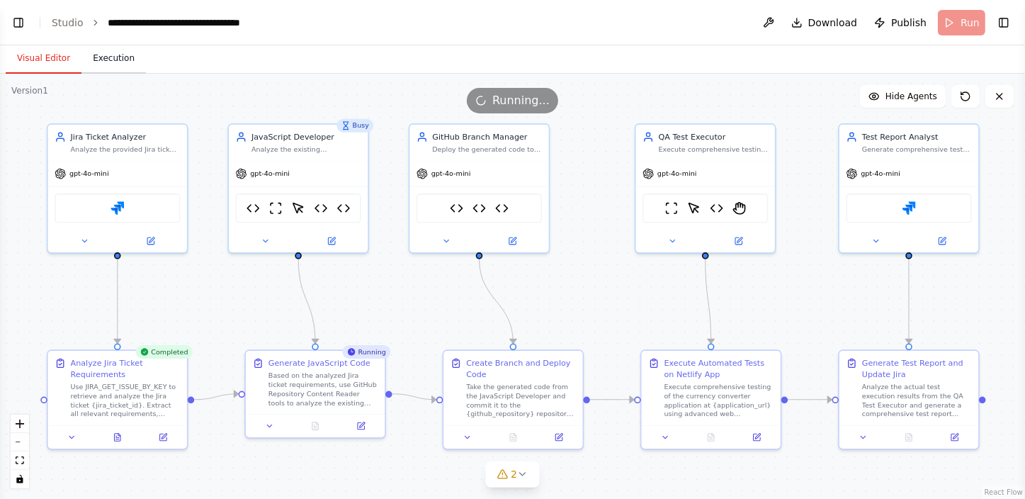
click at [112, 57] on button "Execution" at bounding box center [113, 59] width 64 height 30
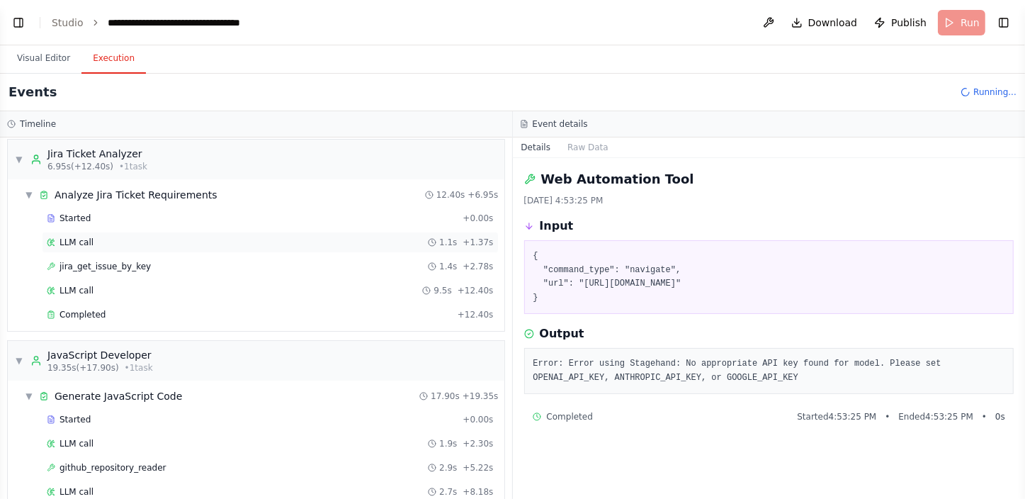
click at [120, 241] on div "LLM call 1.1s + 1.37s" at bounding box center [270, 242] width 447 height 11
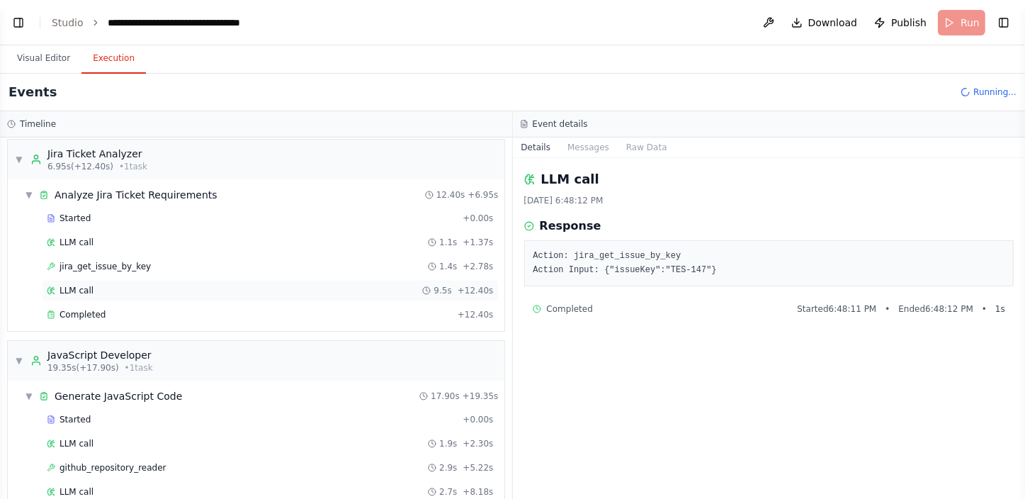
click at [171, 285] on div "LLM call 9.5s + 12.40s" at bounding box center [270, 290] width 447 height 11
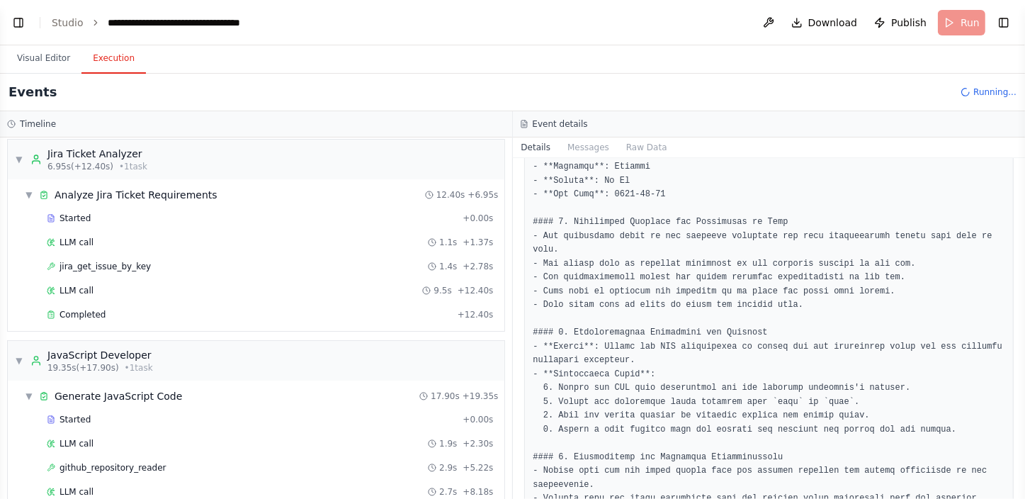
scroll to position [322, 0]
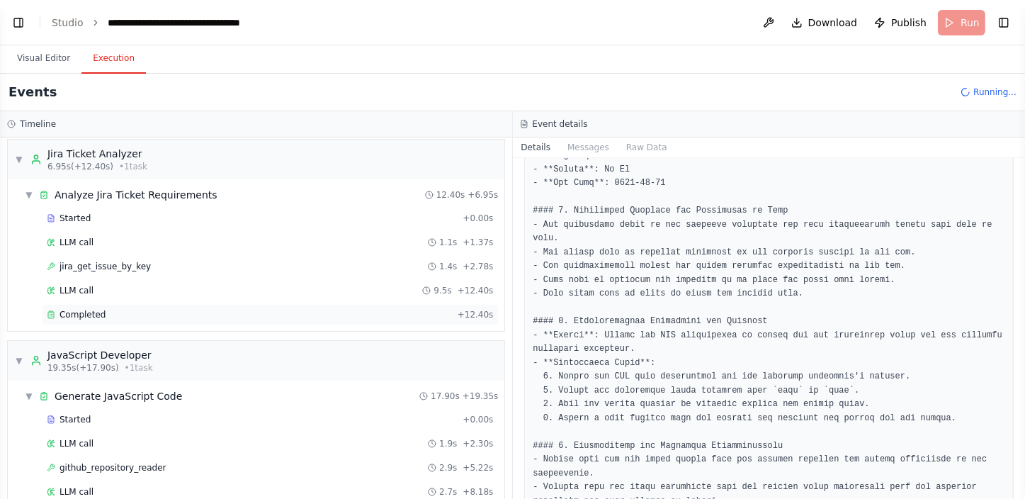
click at [102, 312] on div "Completed" at bounding box center [249, 314] width 405 height 11
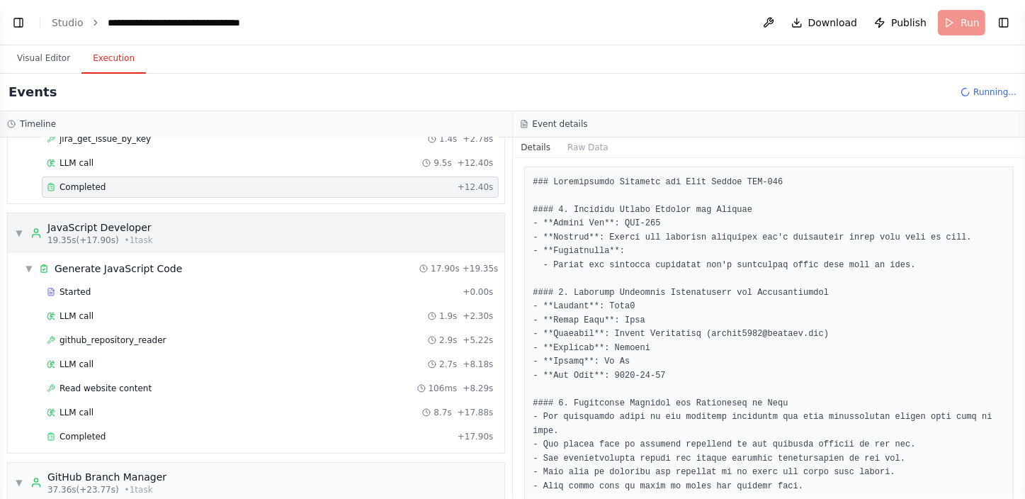
scroll to position [135, 0]
click at [35, 55] on button "Visual Editor" at bounding box center [44, 59] width 76 height 30
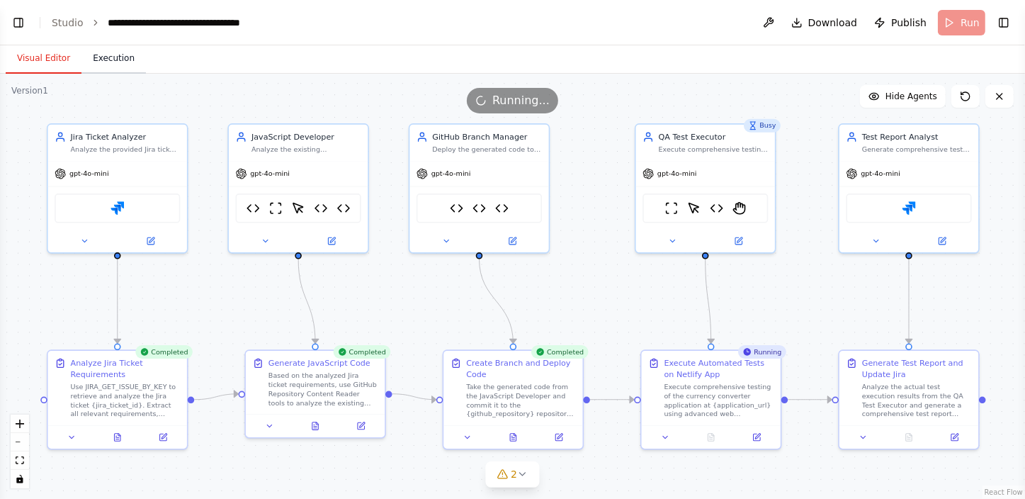
click at [99, 59] on button "Execution" at bounding box center [113, 59] width 64 height 30
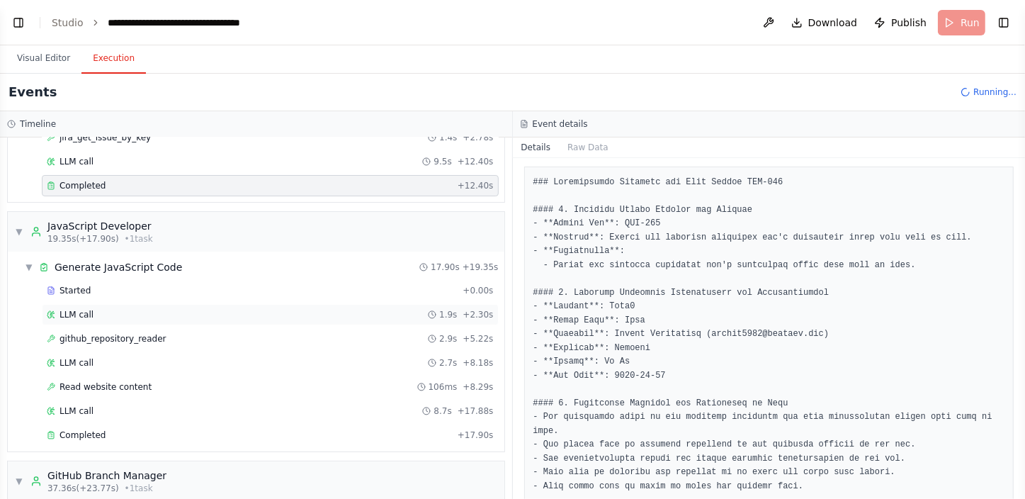
click at [166, 310] on div "LLM call 1.9s + 2.30s" at bounding box center [270, 314] width 447 height 11
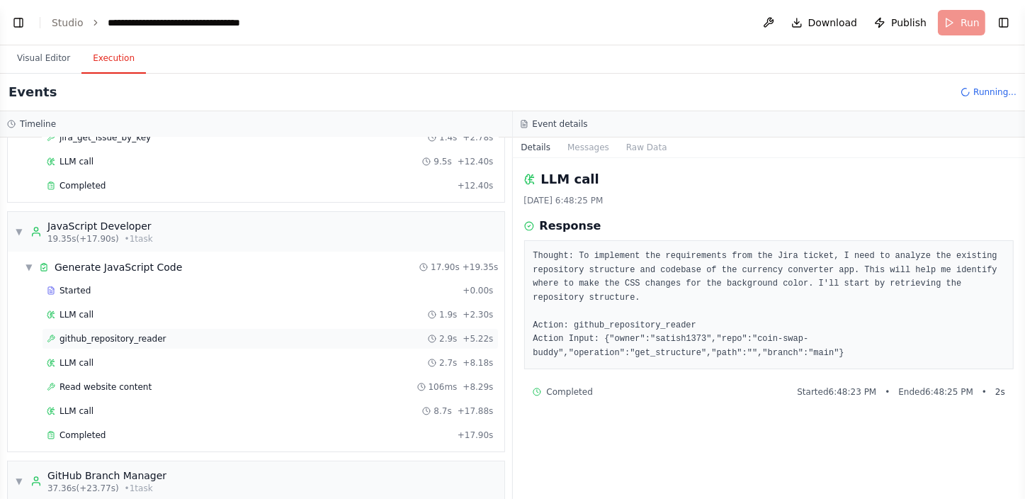
click at [184, 336] on div "github_repository_reader 2.9s + 5.22s" at bounding box center [270, 338] width 447 height 11
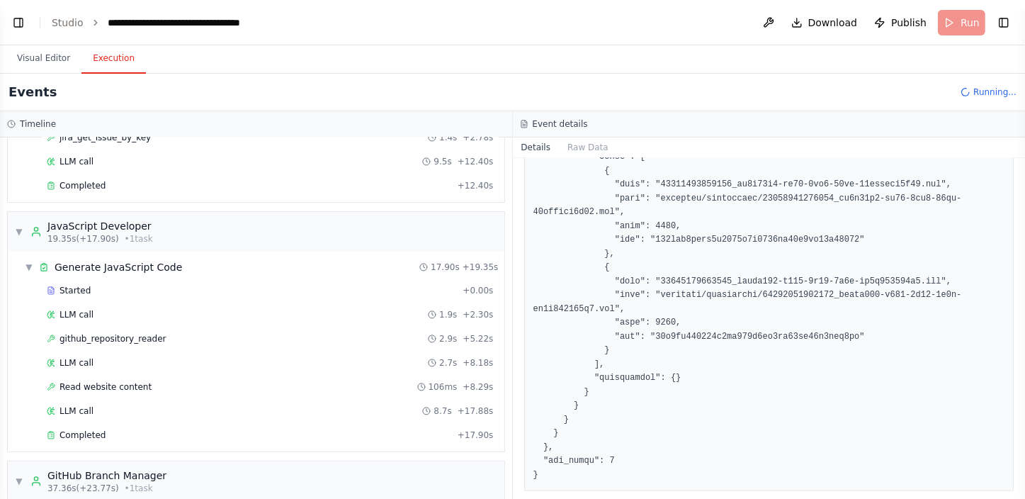
scroll to position [4812, 0]
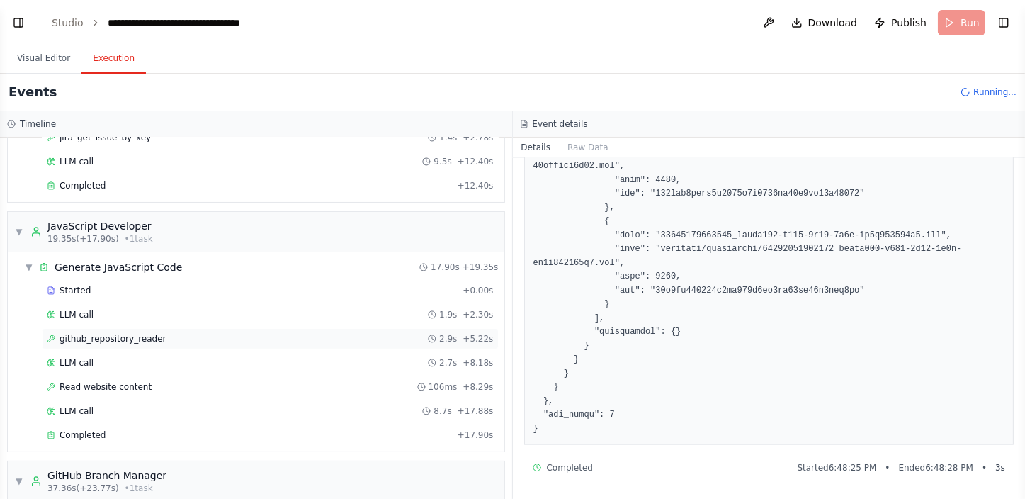
click at [169, 337] on div "github_repository_reader 2.9s + 5.22s" at bounding box center [270, 338] width 447 height 11
click at [157, 390] on div "Read website content 106ms + 8.29s" at bounding box center [270, 386] width 447 height 11
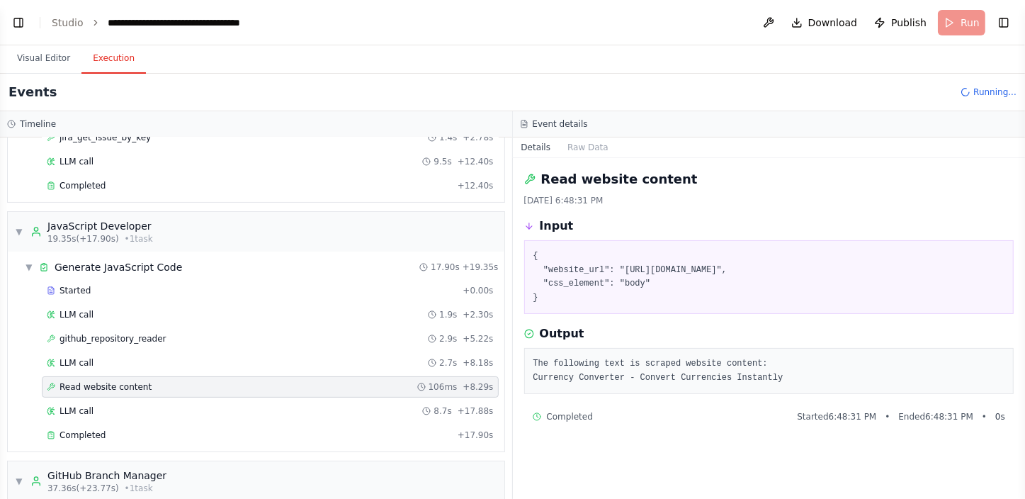
scroll to position [0, 0]
click at [185, 408] on div "LLM call 8.7s + 17.88s" at bounding box center [270, 410] width 447 height 11
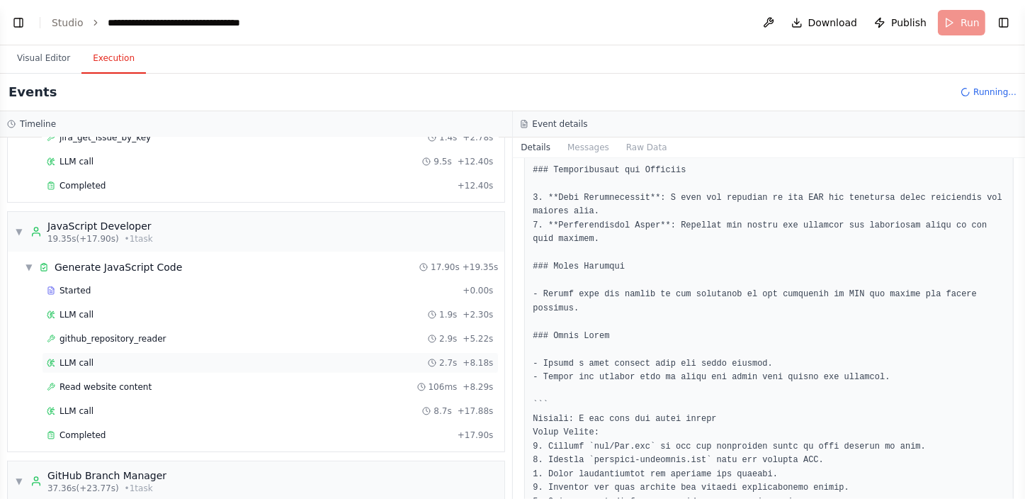
scroll to position [198, 0]
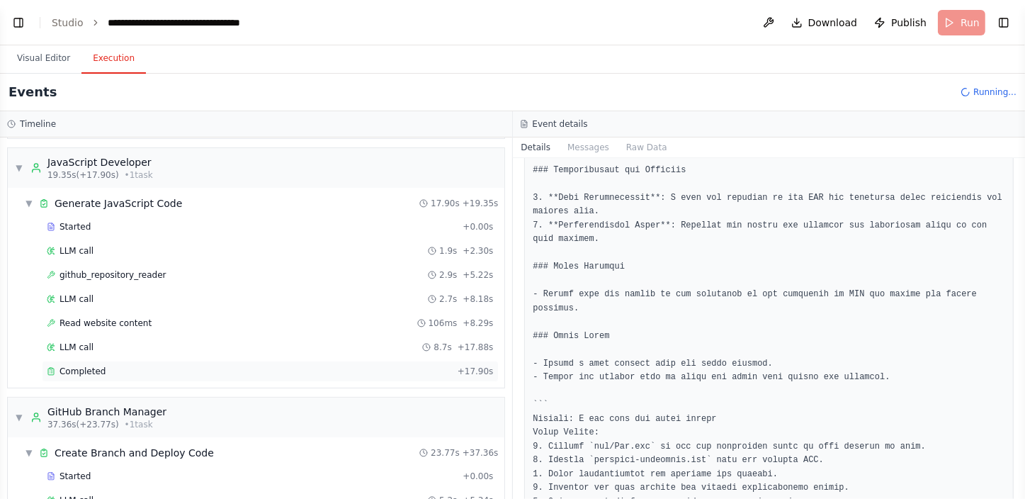
click at [186, 366] on div "Completed" at bounding box center [249, 371] width 405 height 11
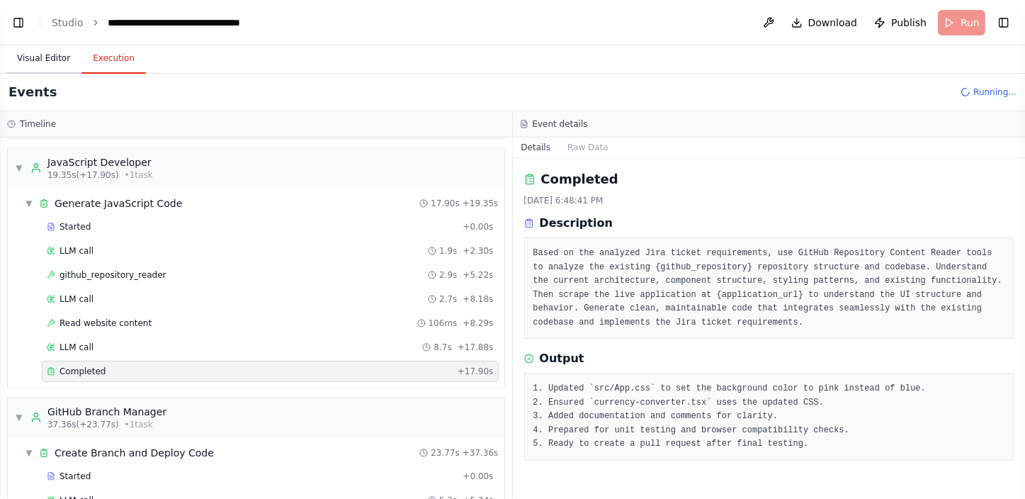
click at [41, 57] on button "Visual Editor" at bounding box center [44, 59] width 76 height 30
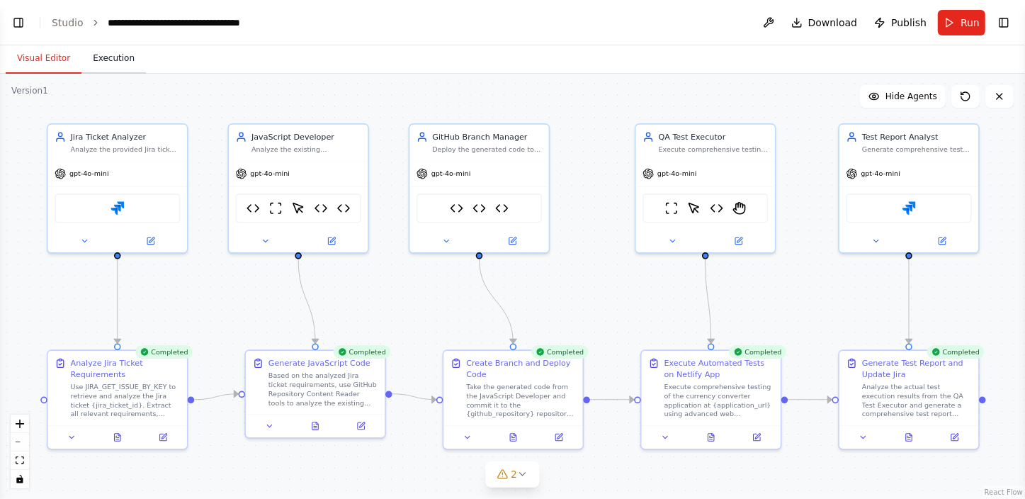
click at [113, 57] on button "Execution" at bounding box center [113, 59] width 64 height 30
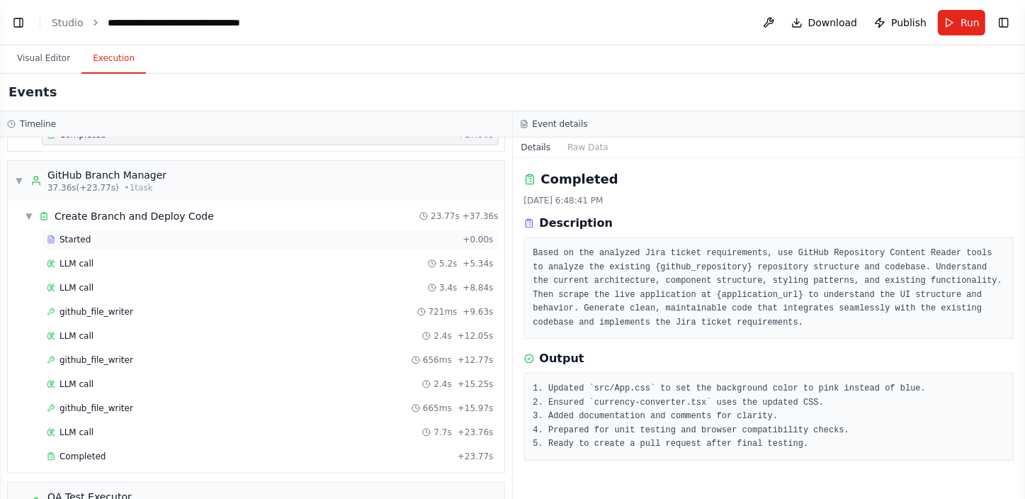
scroll to position [456, 0]
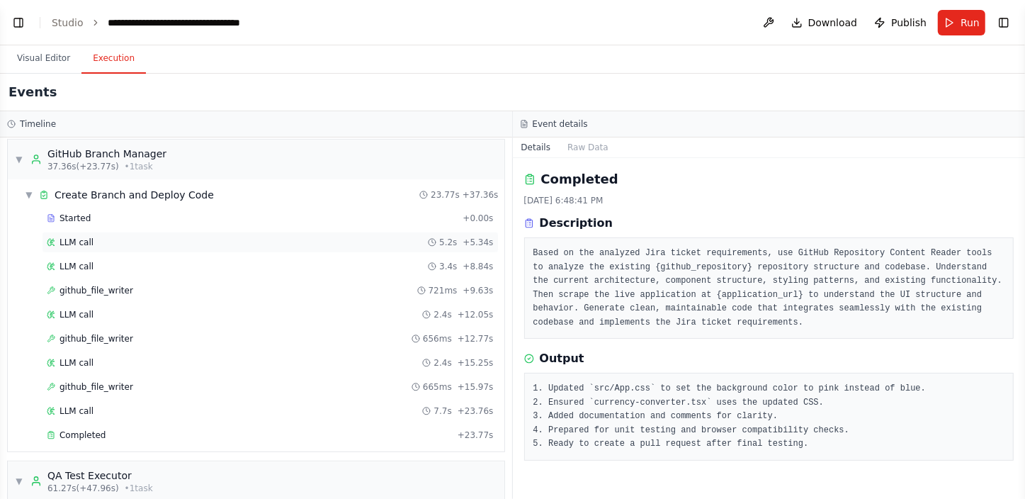
click at [142, 239] on div "LLM call 5.2s + 5.34s" at bounding box center [270, 242] width 447 height 11
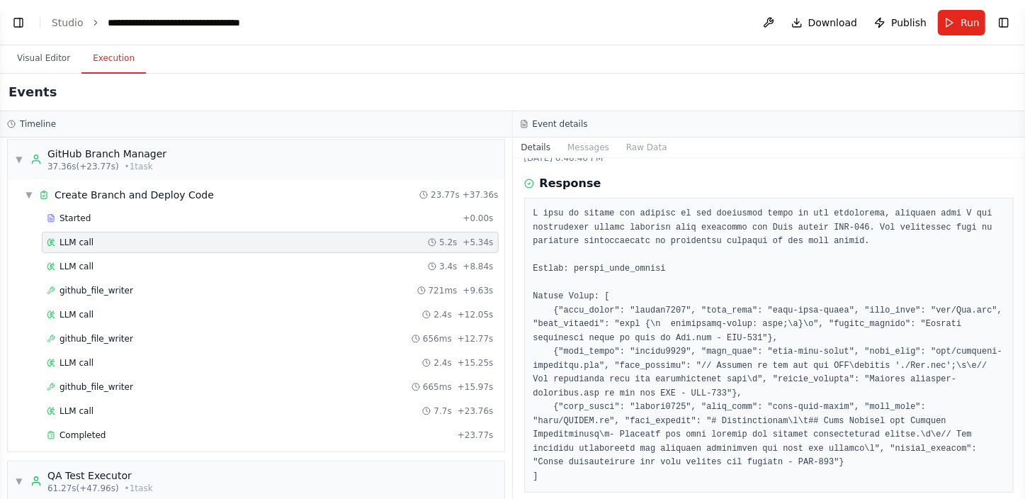
scroll to position [64, 0]
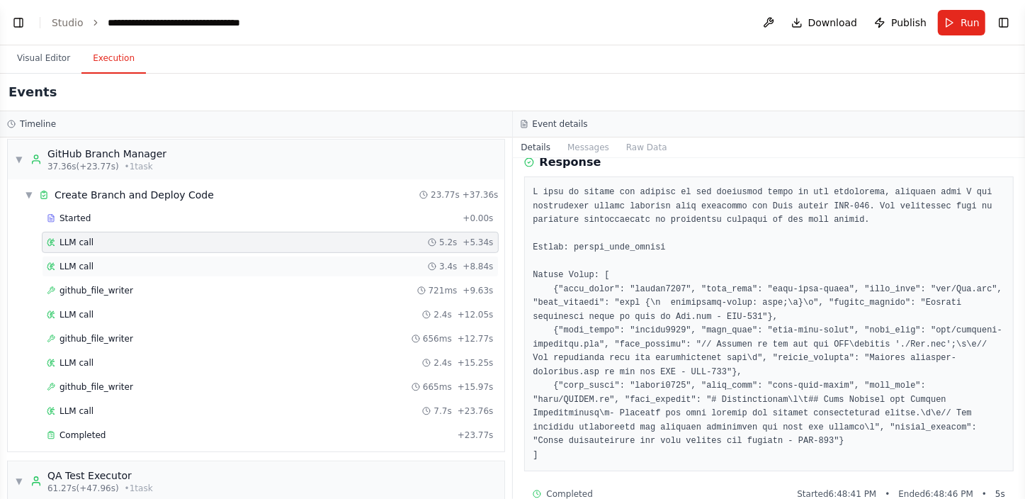
click at [84, 261] on span "LLM call" at bounding box center [77, 266] width 34 height 11
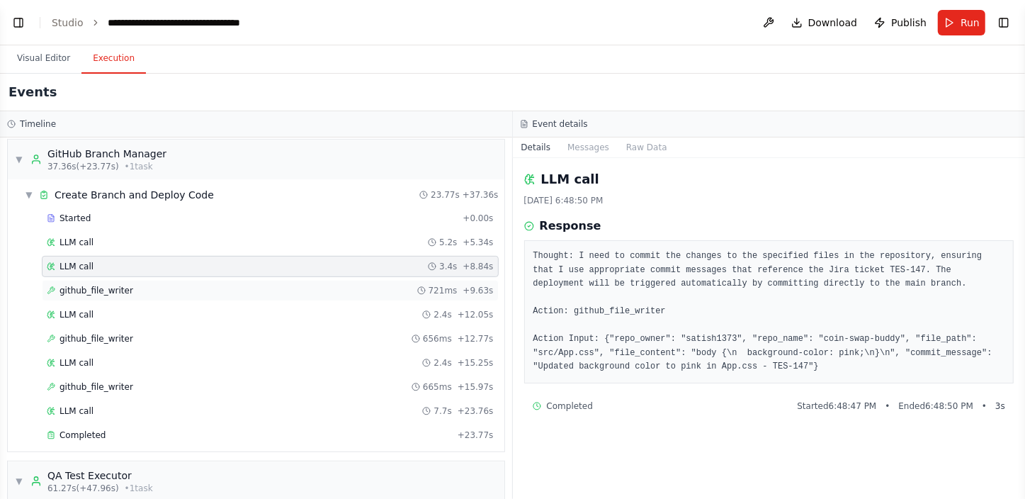
click at [155, 290] on div "github_file_writer 721ms + 9.63s" at bounding box center [270, 290] width 447 height 11
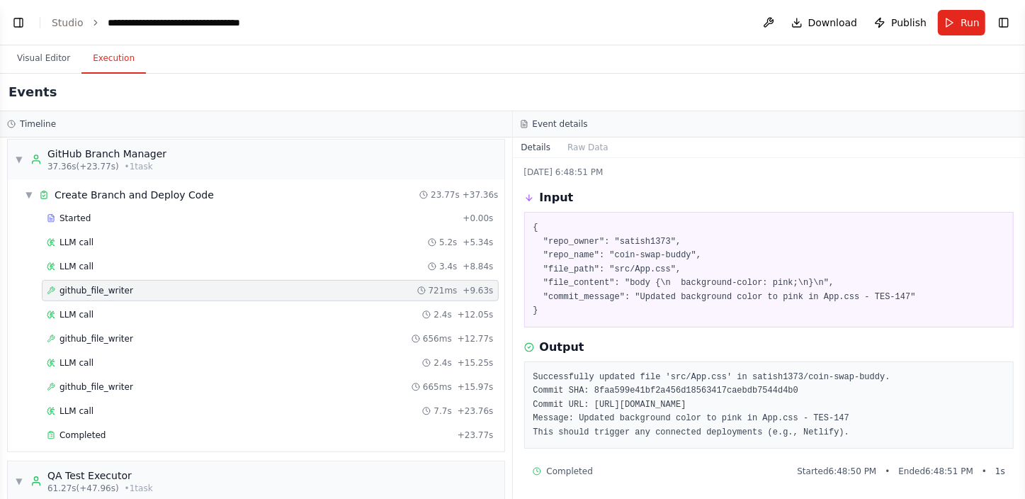
scroll to position [45, 0]
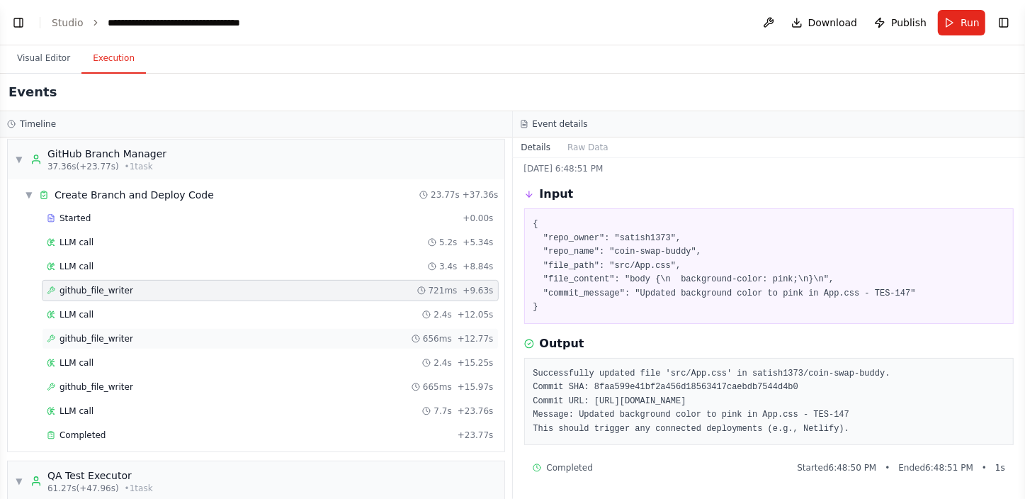
click at [172, 339] on div "github_file_writer 656ms + 12.77s" at bounding box center [270, 338] width 447 height 11
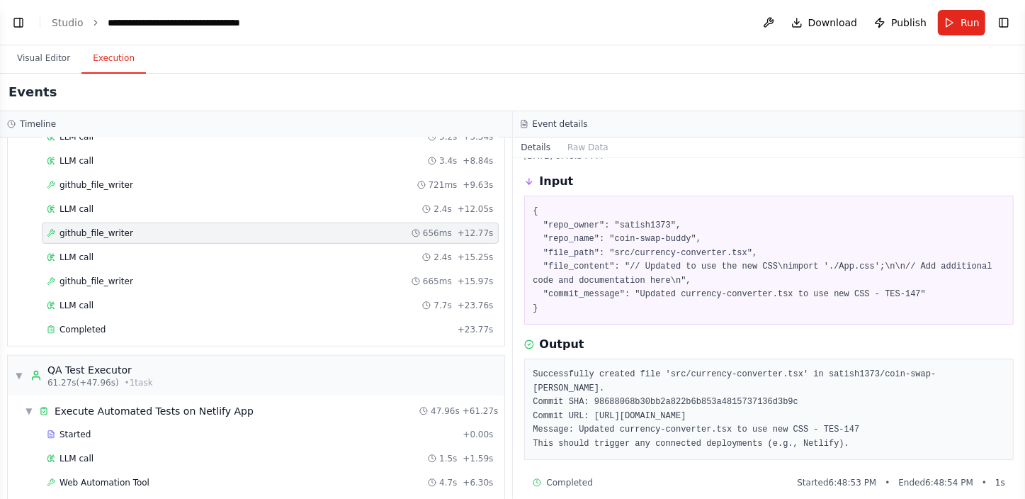
scroll to position [585, 0]
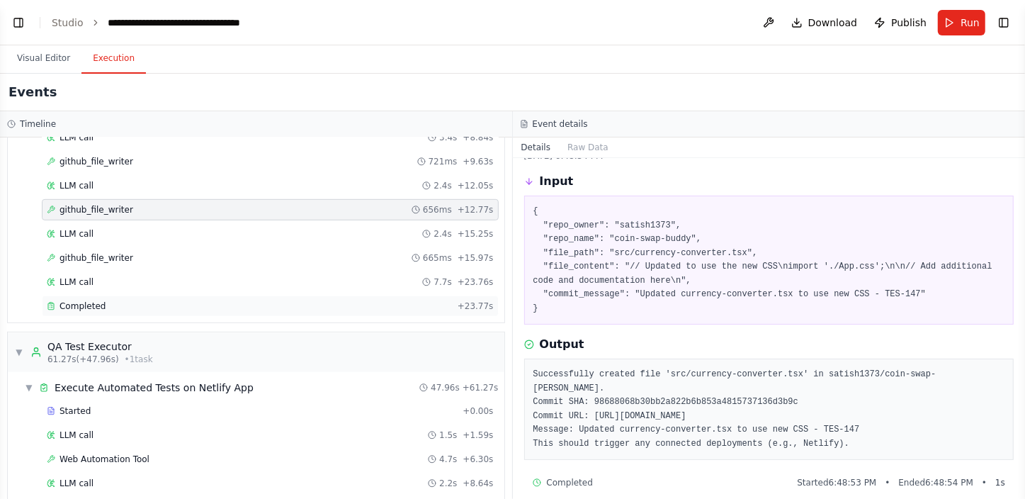
click at [135, 295] on div "Completed + 23.77s" at bounding box center [270, 305] width 457 height 21
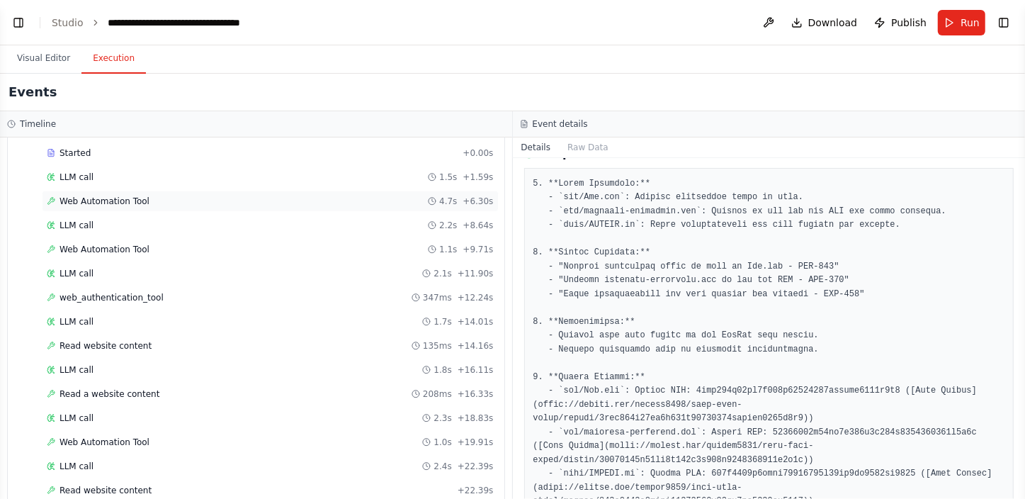
scroll to position [779, 0]
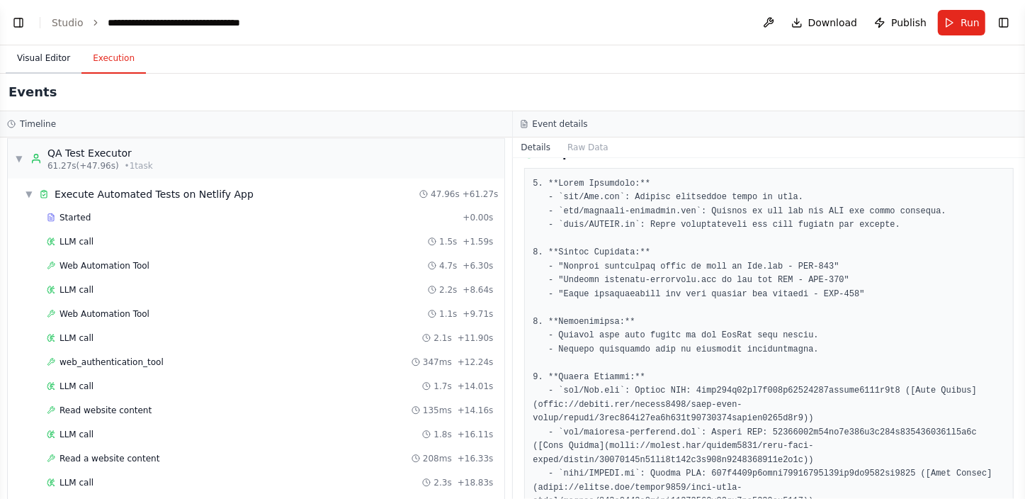
click at [50, 58] on button "Visual Editor" at bounding box center [44, 59] width 76 height 30
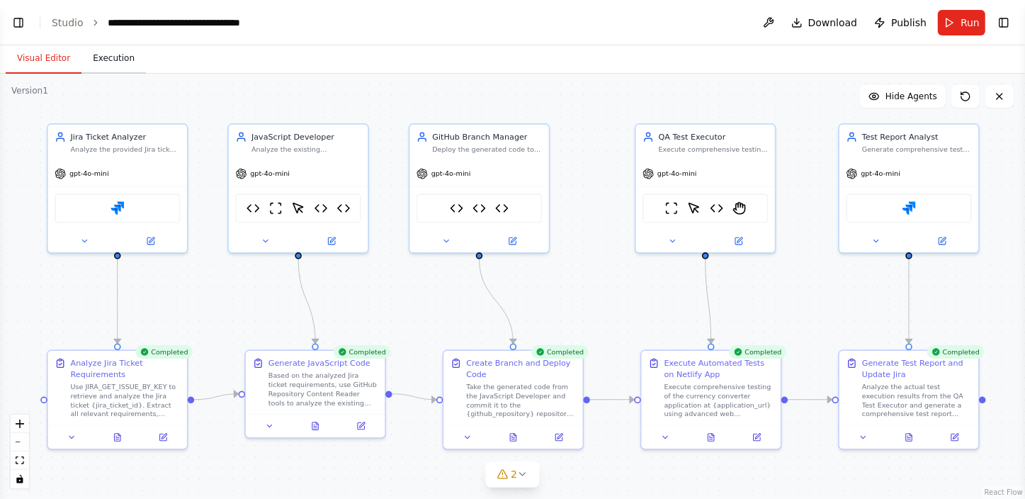
click at [106, 64] on button "Execution" at bounding box center [113, 59] width 64 height 30
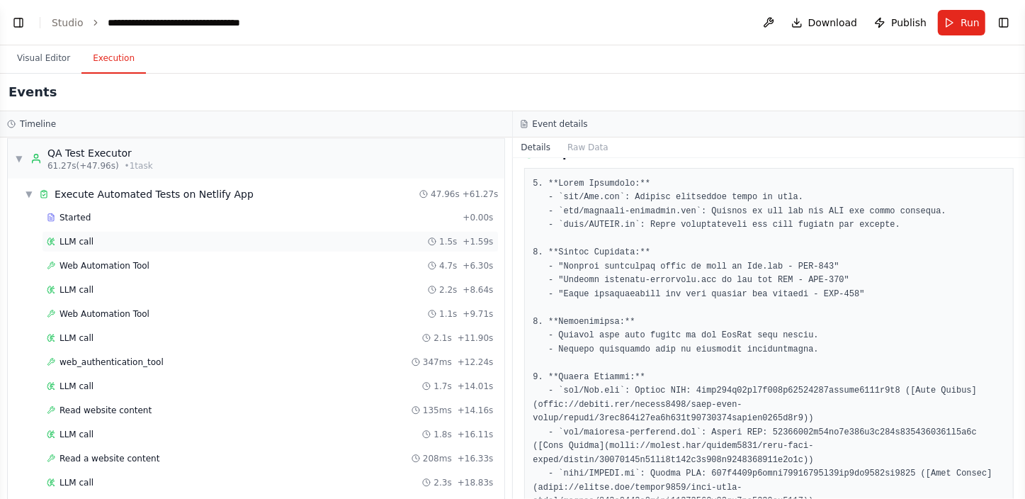
click at [124, 236] on div "LLM call 1.5s + 1.59s" at bounding box center [270, 241] width 447 height 11
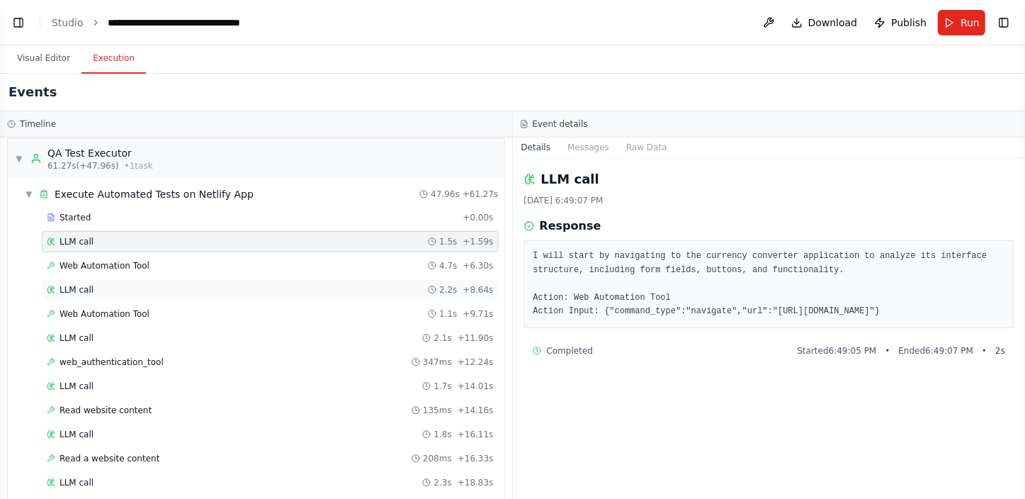
click at [157, 286] on div "LLM call 2.2s + 8.64s" at bounding box center [270, 289] width 447 height 11
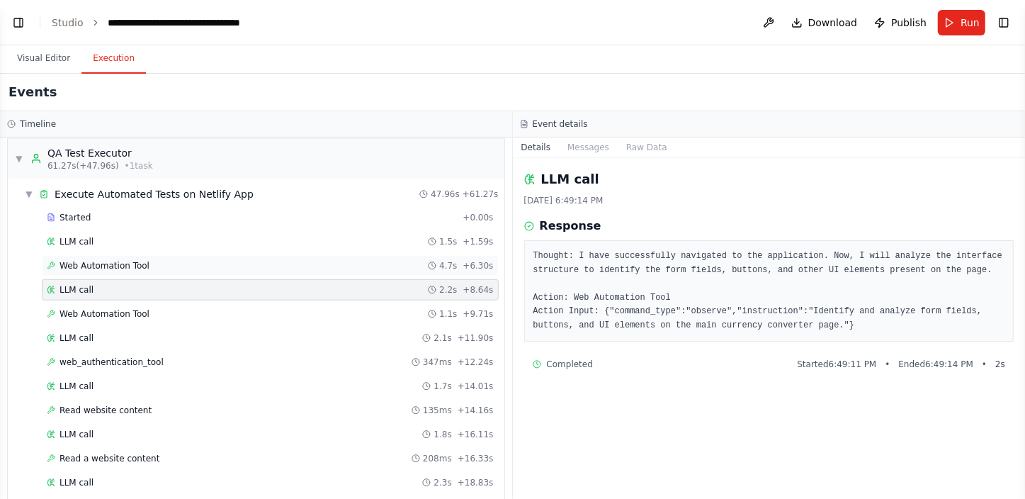
click at [158, 262] on div "Web Automation Tool 4.7s + 6.30s" at bounding box center [270, 265] width 447 height 11
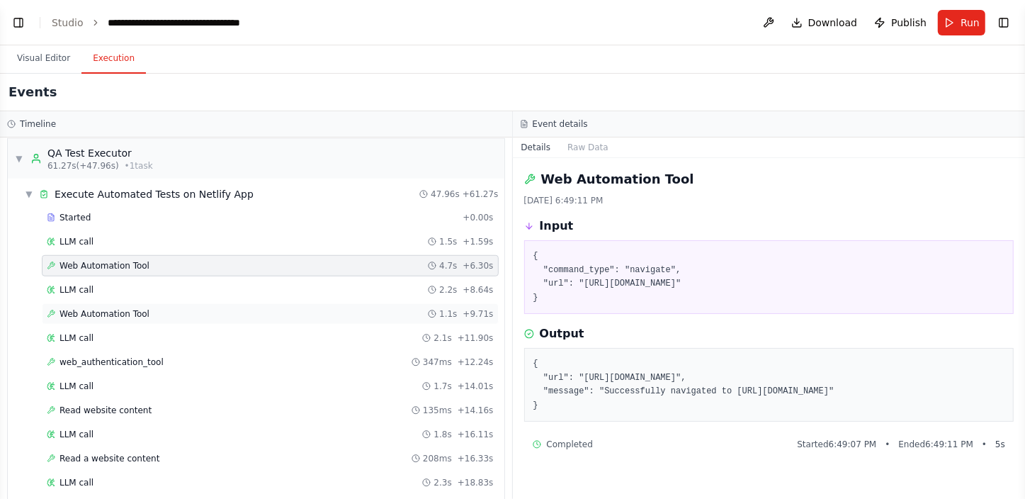
click at [135, 303] on div "Web Automation Tool 1.1s + 9.71s" at bounding box center [270, 313] width 457 height 21
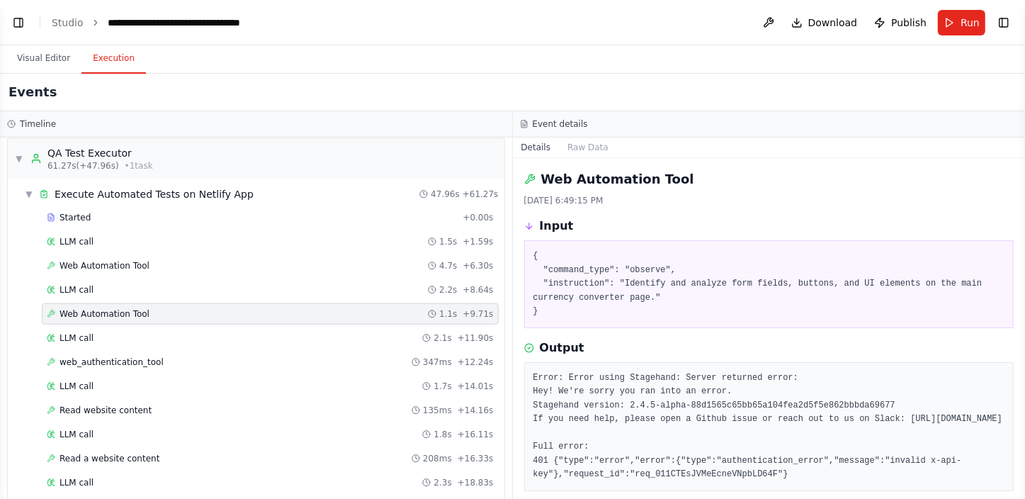
scroll to position [59, 0]
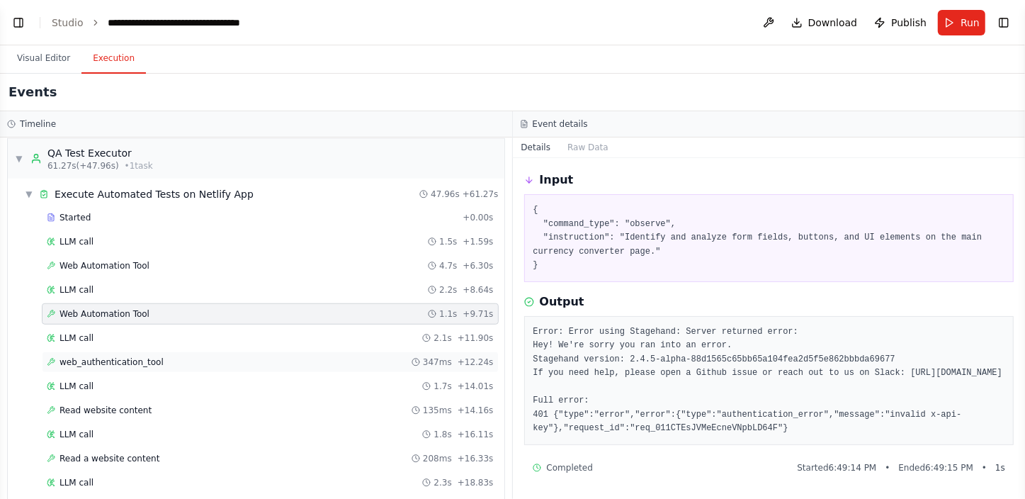
click at [163, 356] on div "web_authentication_tool 347ms + 12.24s" at bounding box center [270, 361] width 447 height 11
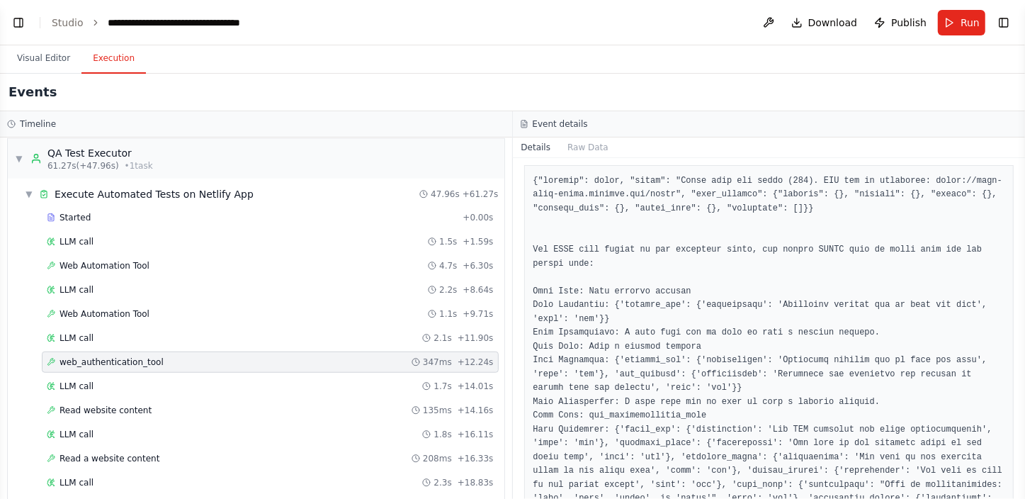
scroll to position [317, 0]
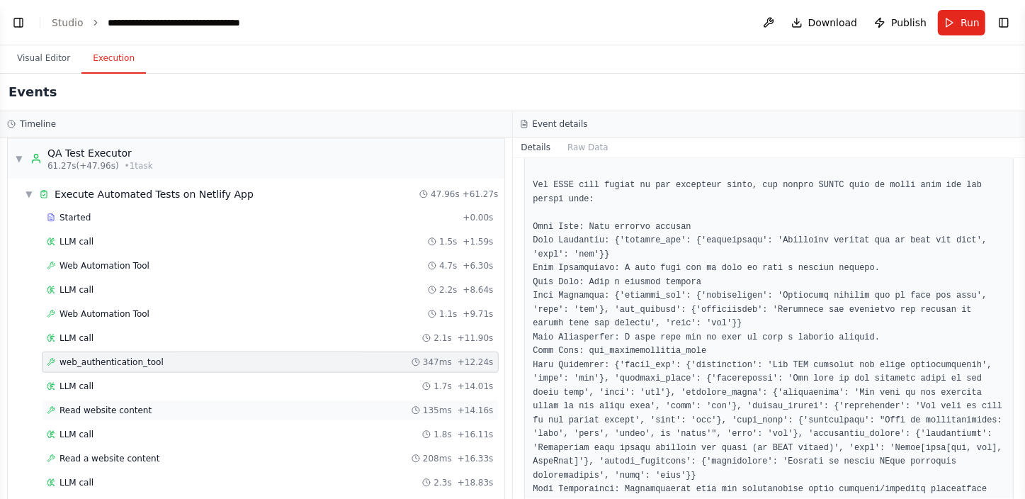
click at [195, 405] on div "Read website content 135ms + 14.16s" at bounding box center [270, 410] width 447 height 11
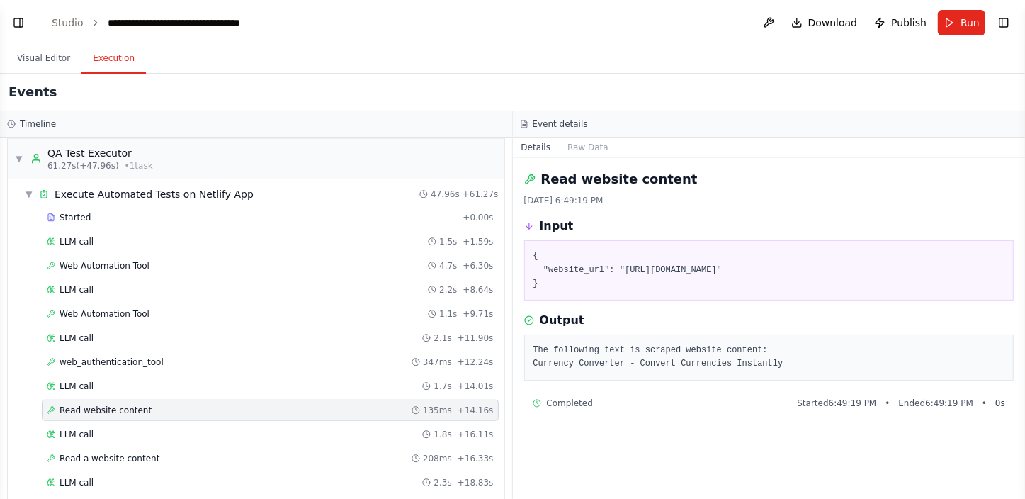
scroll to position [843, 0]
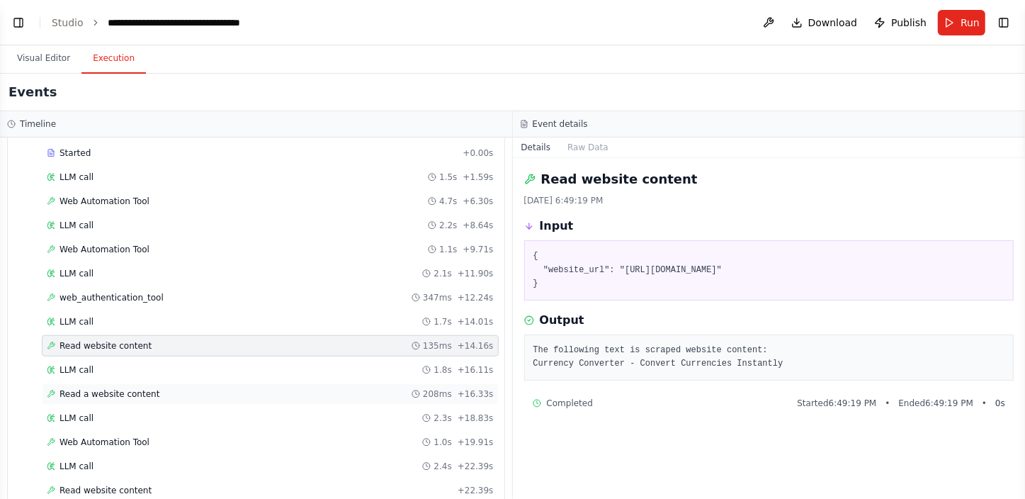
click at [160, 383] on div "Read a website content 208ms + 16.33s" at bounding box center [270, 393] width 457 height 21
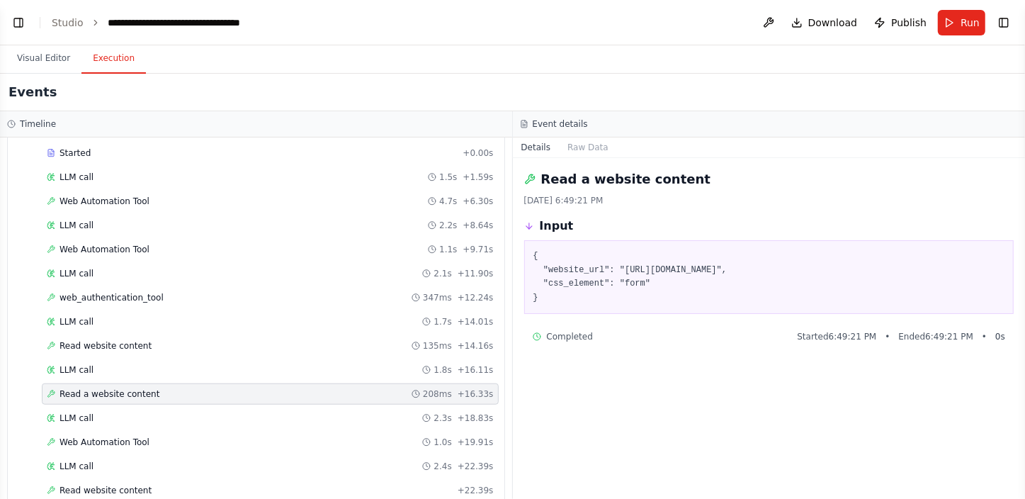
scroll to position [907, 0]
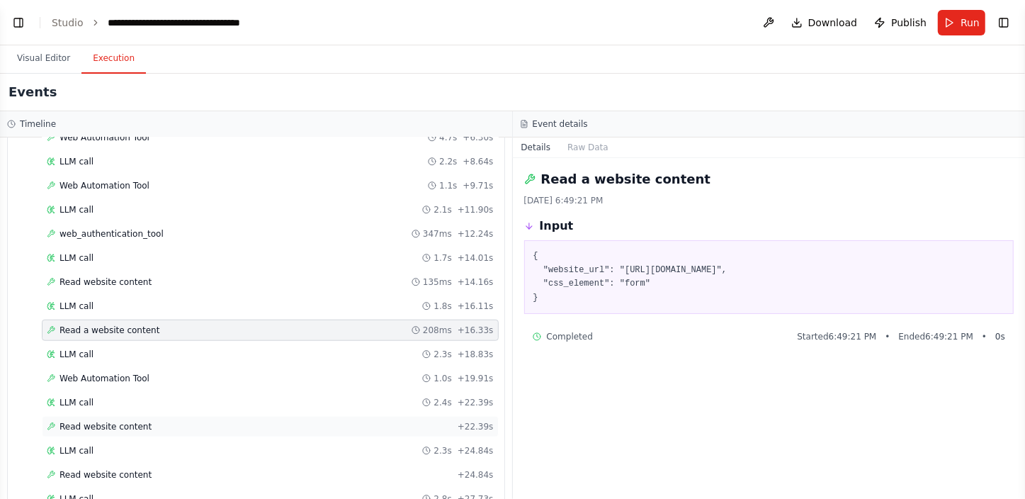
click at [156, 421] on div "Read website content + 22.39s" at bounding box center [270, 426] width 447 height 11
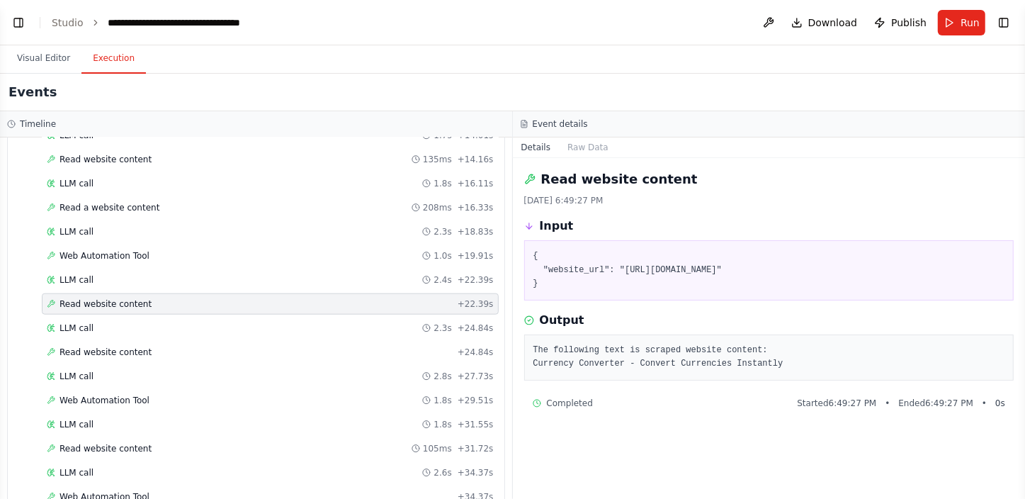
scroll to position [1036, 0]
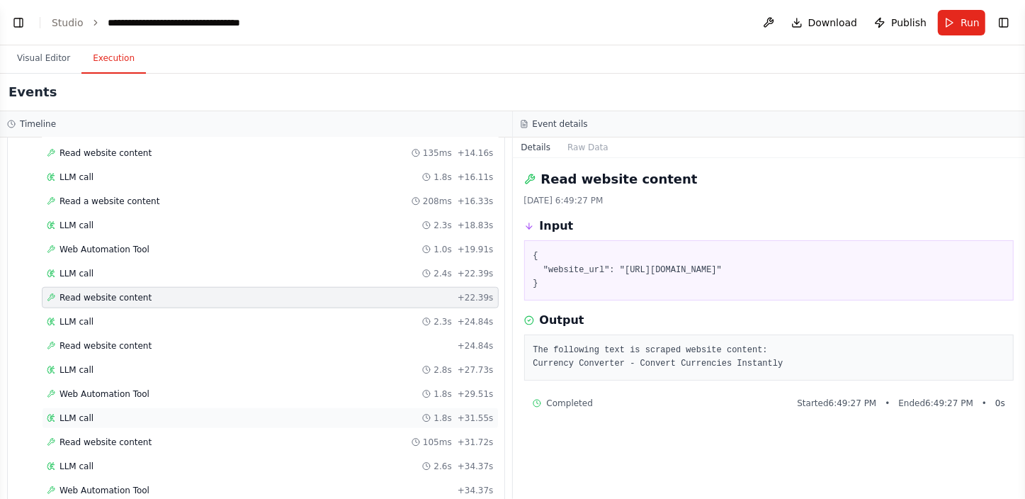
click at [154, 417] on div "LLM call 1.8s + 31.55s" at bounding box center [270, 417] width 457 height 21
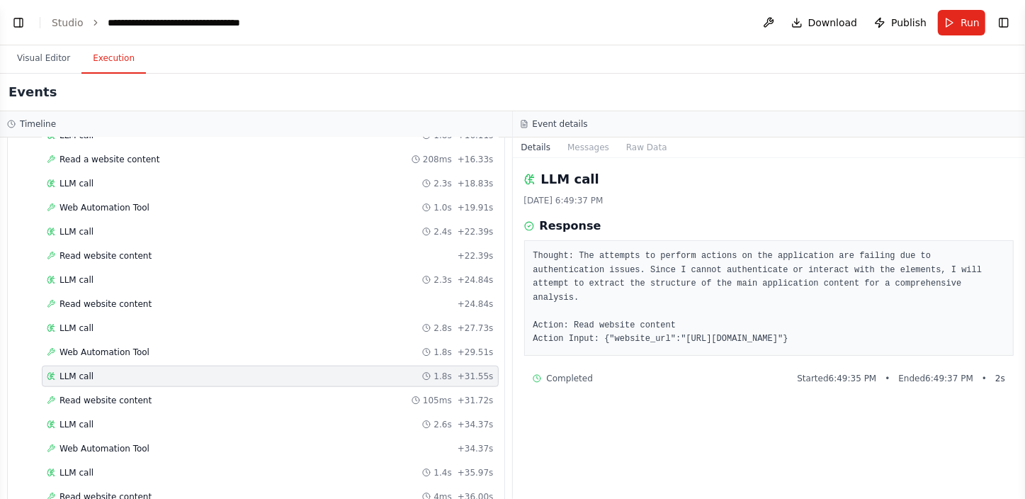
scroll to position [1100, 0]
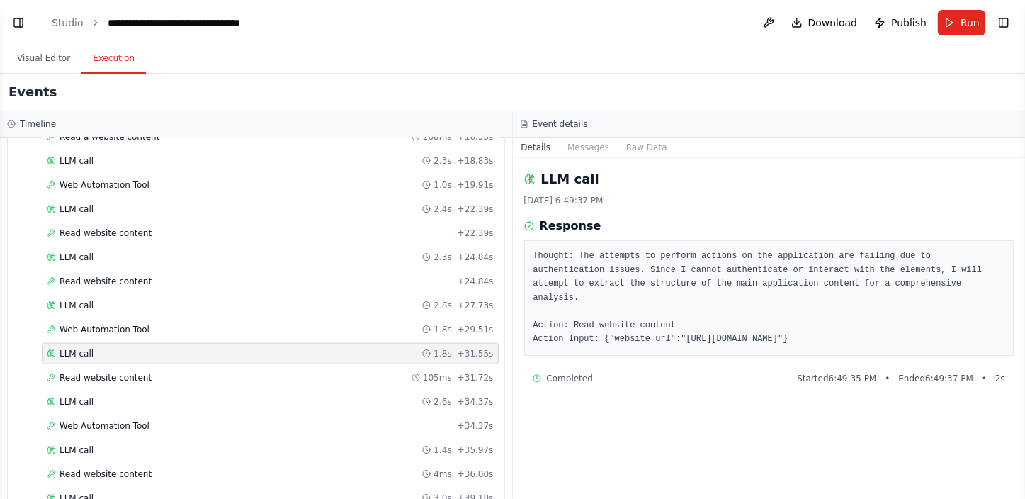
click at [154, 420] on div "Web Automation Tool + 34.37s" at bounding box center [270, 425] width 447 height 11
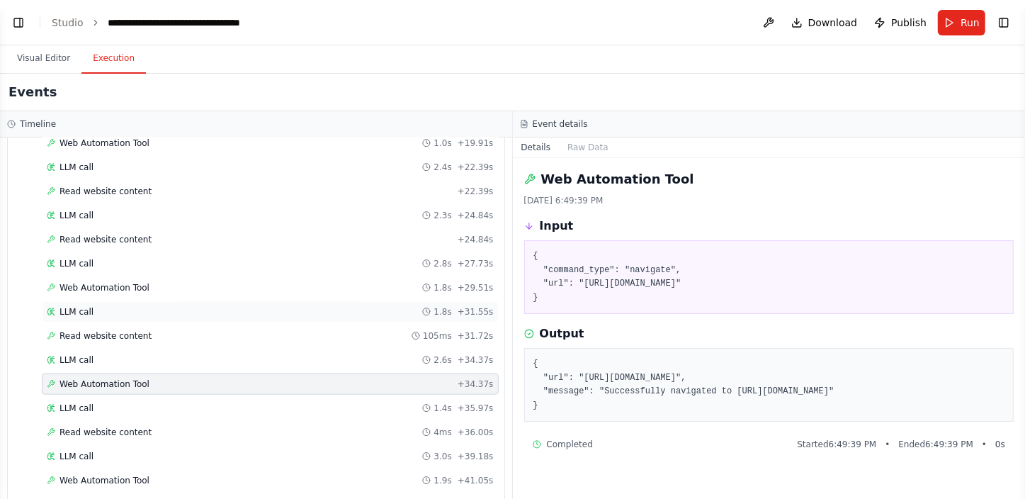
scroll to position [1165, 0]
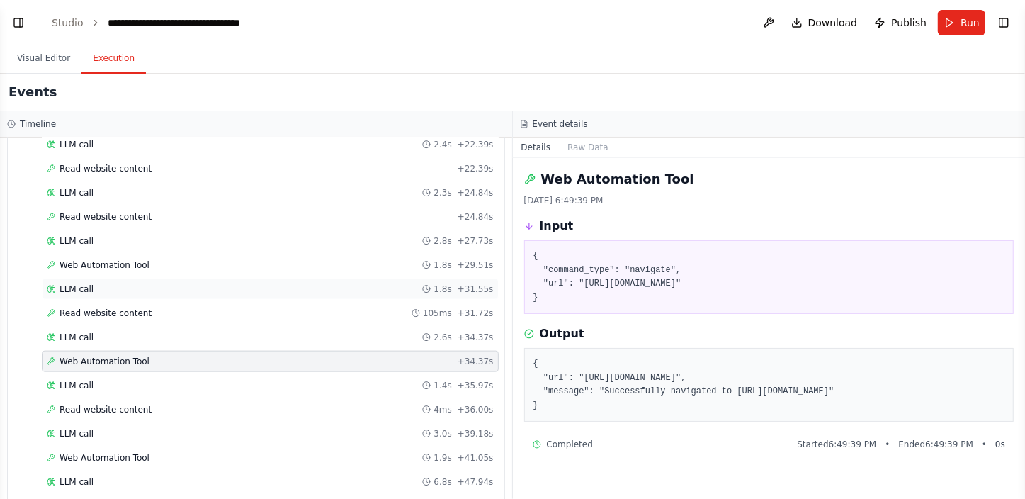
click at [154, 423] on div "LLM call 3.0s + 39.18s" at bounding box center [270, 433] width 457 height 21
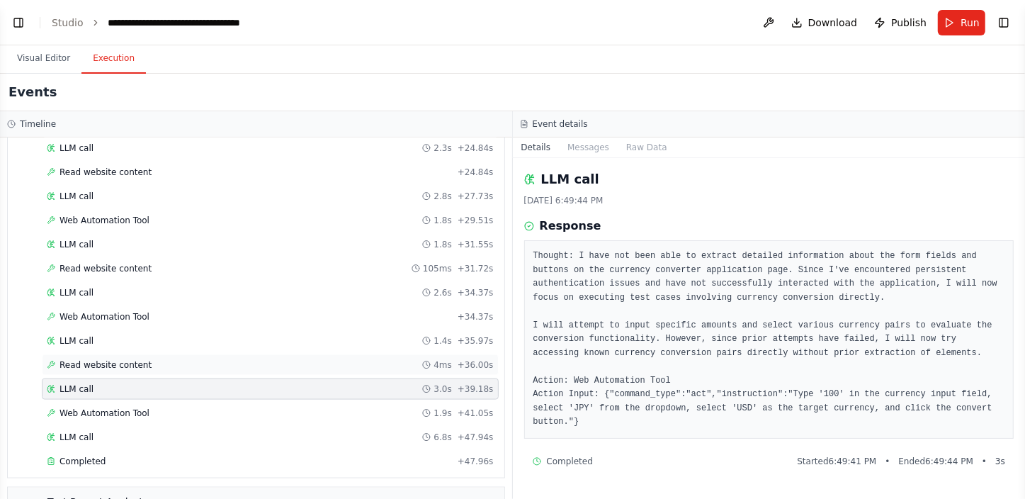
scroll to position [1229, 0]
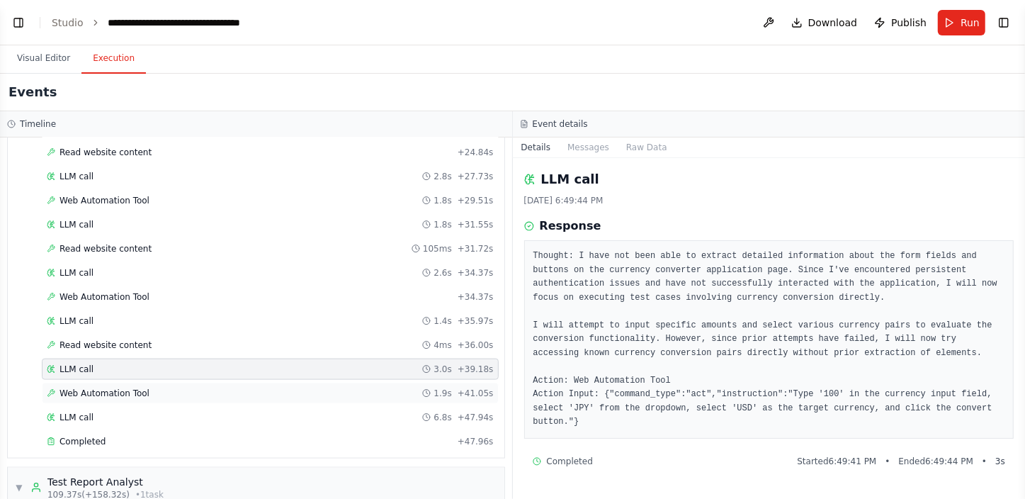
click at [176, 388] on div "Web Automation Tool 1.9s + 41.05s" at bounding box center [270, 393] width 447 height 11
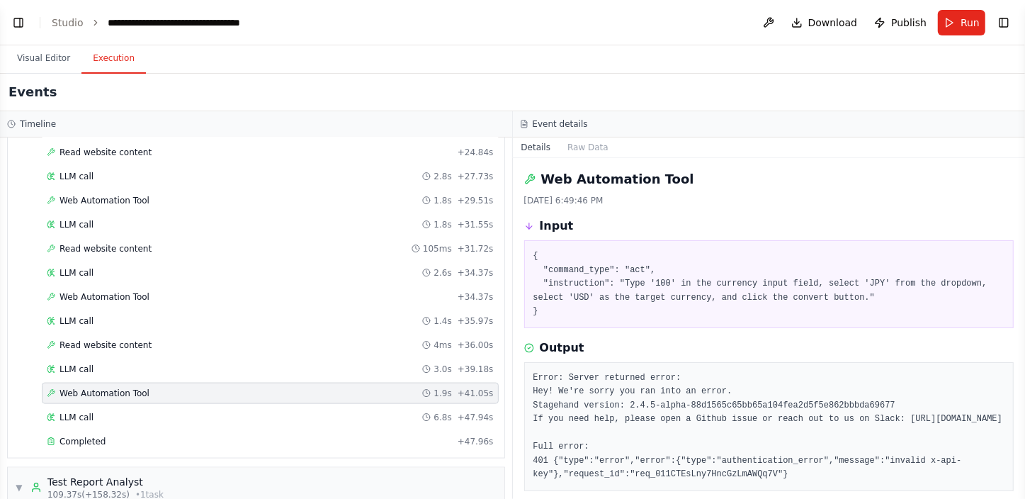
scroll to position [59, 0]
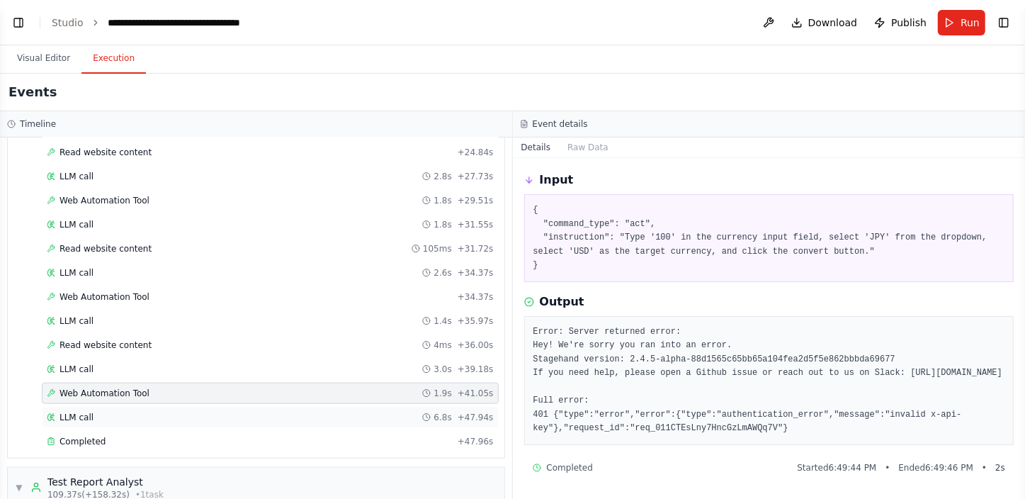
click at [201, 413] on div "LLM call 6.8s + 47.94s" at bounding box center [270, 417] width 447 height 11
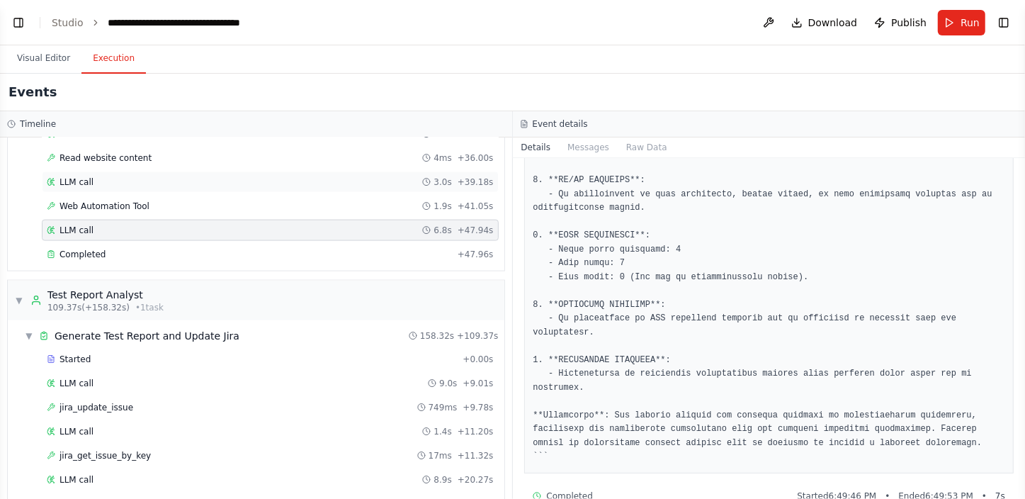
scroll to position [1487, 0]
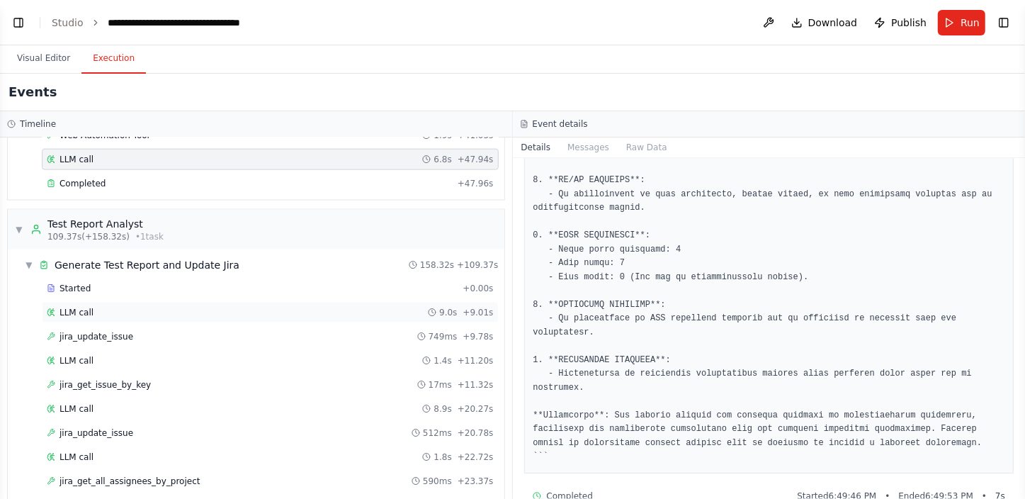
click at [118, 311] on div "LLM call 9.0s + 9.01s" at bounding box center [270, 312] width 457 height 21
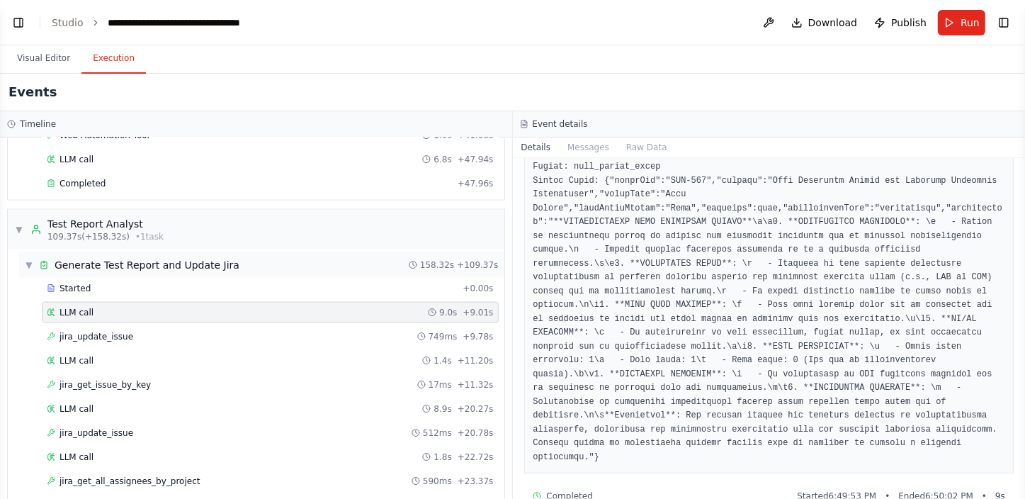
scroll to position [1229, 0]
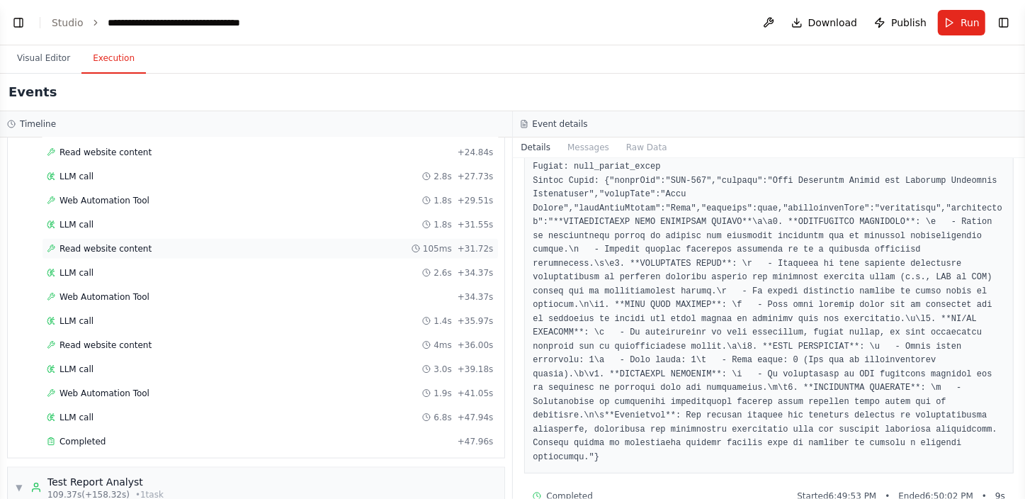
click at [198, 247] on div "Read website content 105ms + 31.72s" at bounding box center [270, 248] width 457 height 21
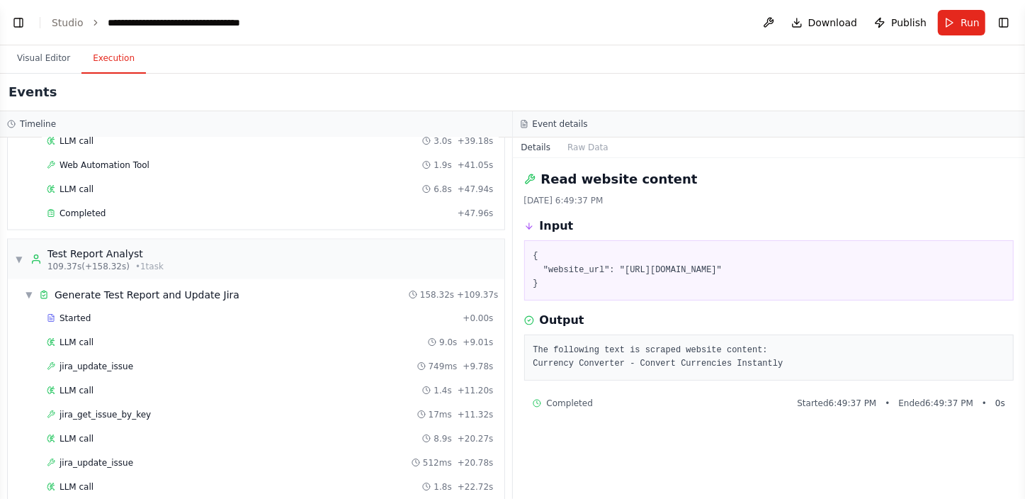
scroll to position [1487, 0]
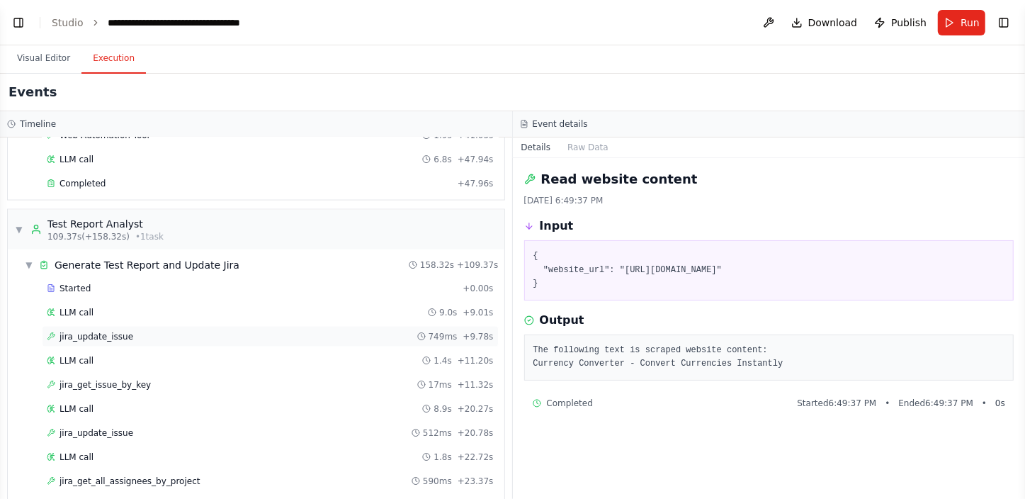
click at [170, 326] on div "jira_update_issue 749ms + 9.78s" at bounding box center [270, 336] width 457 height 21
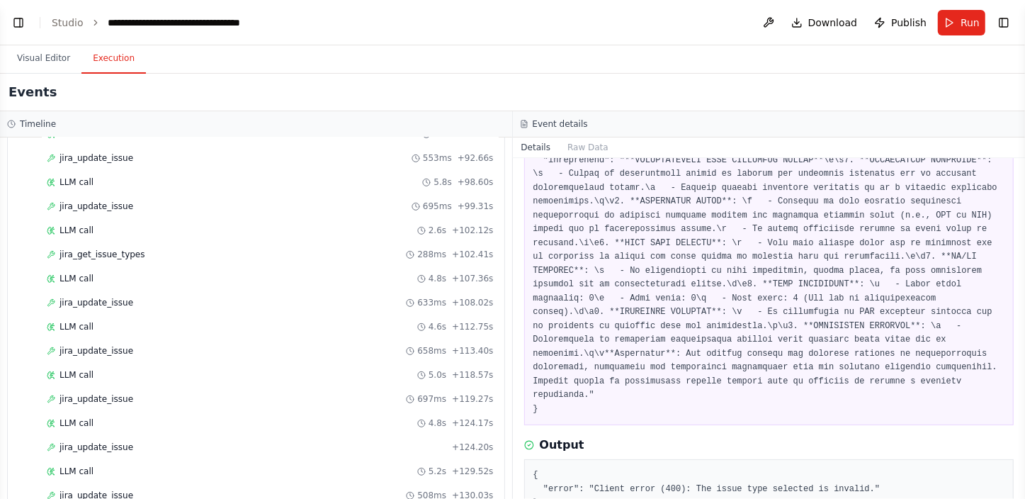
scroll to position [2546, 0]
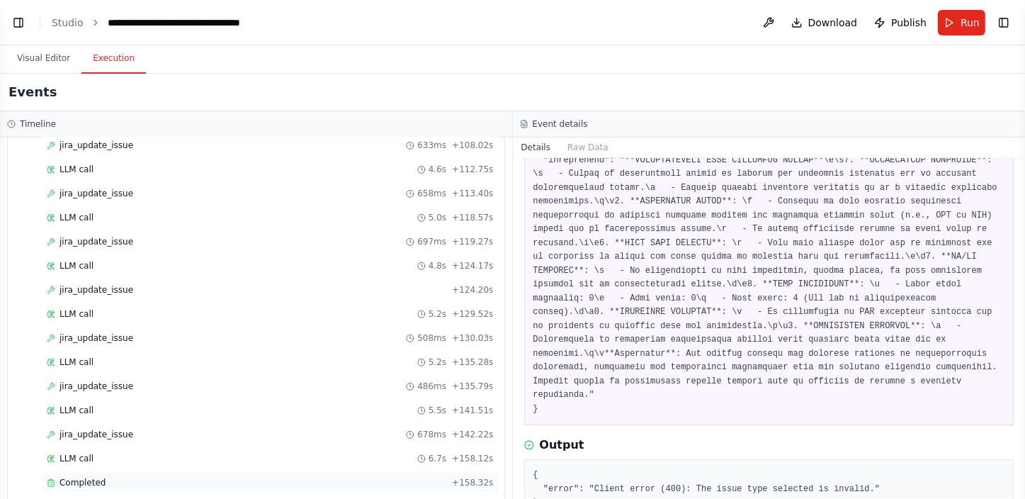
click at [145, 477] on div "Completed" at bounding box center [247, 482] width 400 height 11
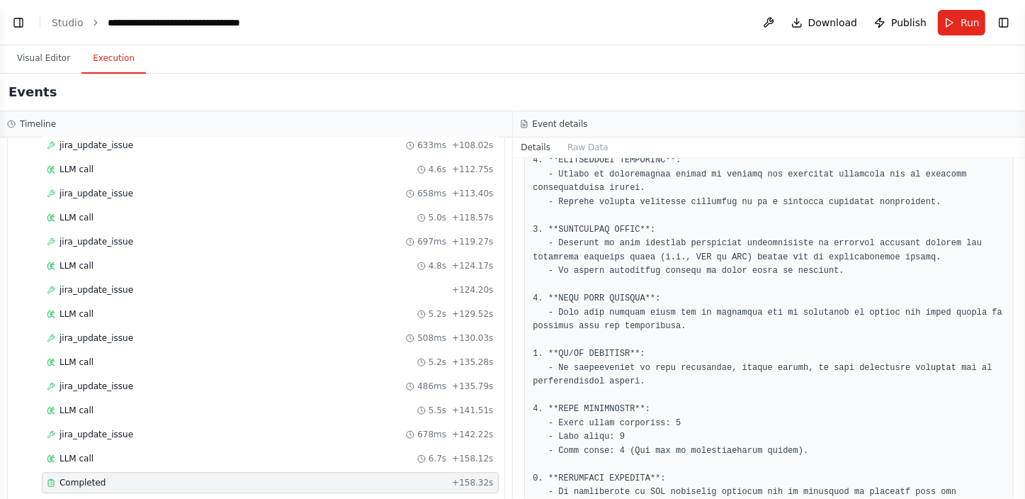
scroll to position [257, 0]
drag, startPoint x: 546, startPoint y: 436, endPoint x: 636, endPoint y: 431, distance: 90.1
click at [636, 431] on pre at bounding box center [769, 373] width 472 height 497
drag, startPoint x: 636, startPoint y: 431, endPoint x: 792, endPoint y: 444, distance: 157.1
click at [792, 444] on pre at bounding box center [769, 373] width 472 height 497
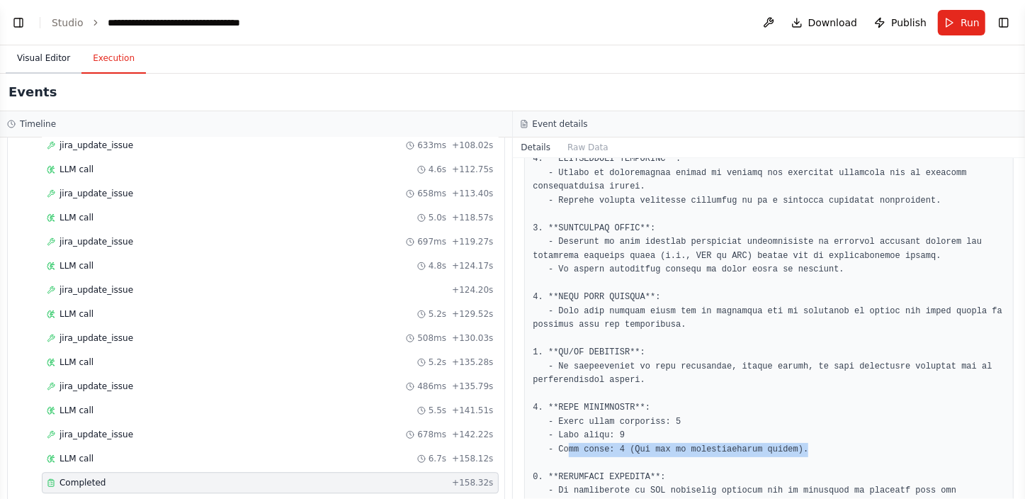
drag, startPoint x: 45, startPoint y: 58, endPoint x: 45, endPoint y: 65, distance: 7.1
click at [45, 58] on button "Visual Editor" at bounding box center [44, 59] width 76 height 30
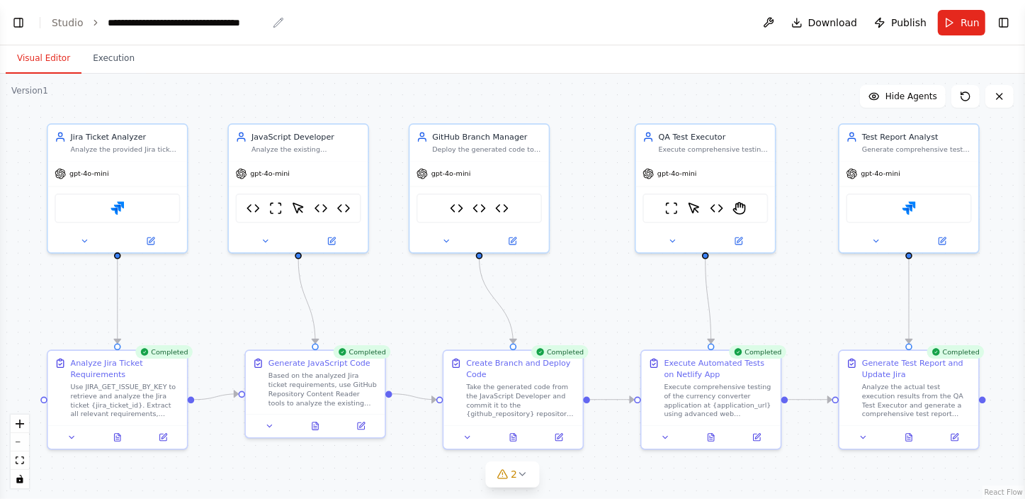
click at [212, 22] on div "**********" at bounding box center [187, 23] width 159 height 14
drag, startPoint x: 270, startPoint y: 21, endPoint x: 103, endPoint y: 28, distance: 166.7
click at [108, 28] on div "**********" at bounding box center [191, 23] width 167 height 14
click at [166, 21] on div "**********" at bounding box center [187, 23] width 159 height 14
click at [166, 21] on div "**********" at bounding box center [191, 23] width 167 height 14
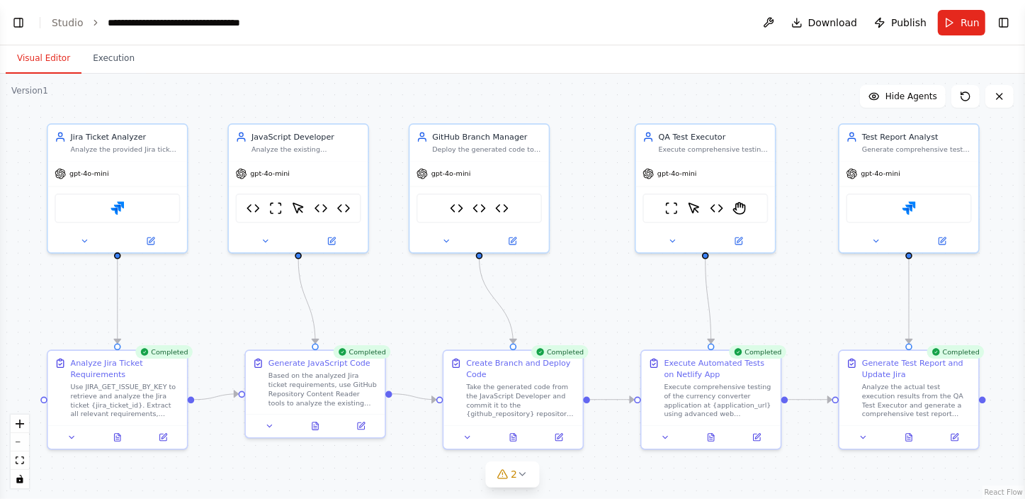
click at [261, 23] on div "**********" at bounding box center [191, 23] width 167 height 14
click at [326, 30] on header "**********" at bounding box center [512, 22] width 1025 height 45
click at [273, 21] on icon "breadcrumb" at bounding box center [278, 22] width 11 height 11
drag, startPoint x: 257, startPoint y: 23, endPoint x: 105, endPoint y: 15, distance: 152.5
click at [108, 16] on div "**********" at bounding box center [187, 23] width 159 height 14
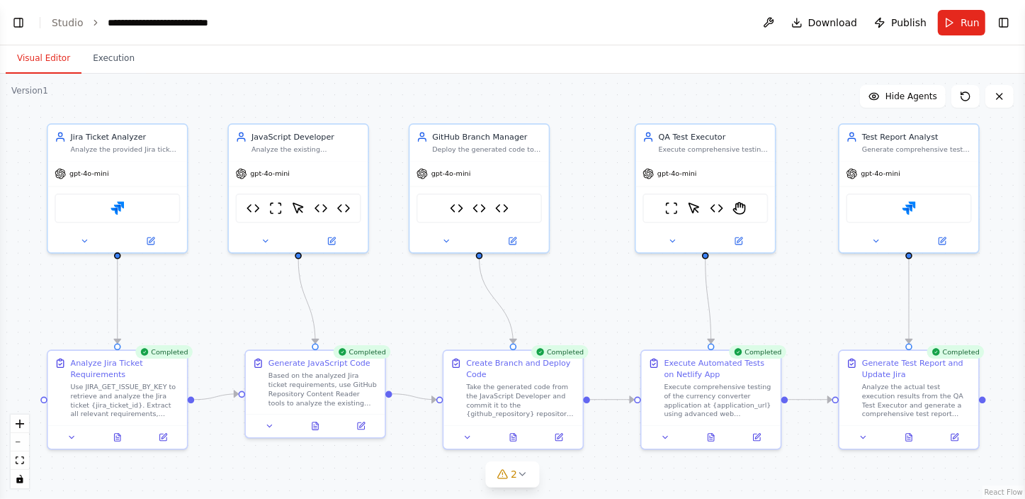
click at [364, 33] on header "**********" at bounding box center [512, 22] width 1025 height 45
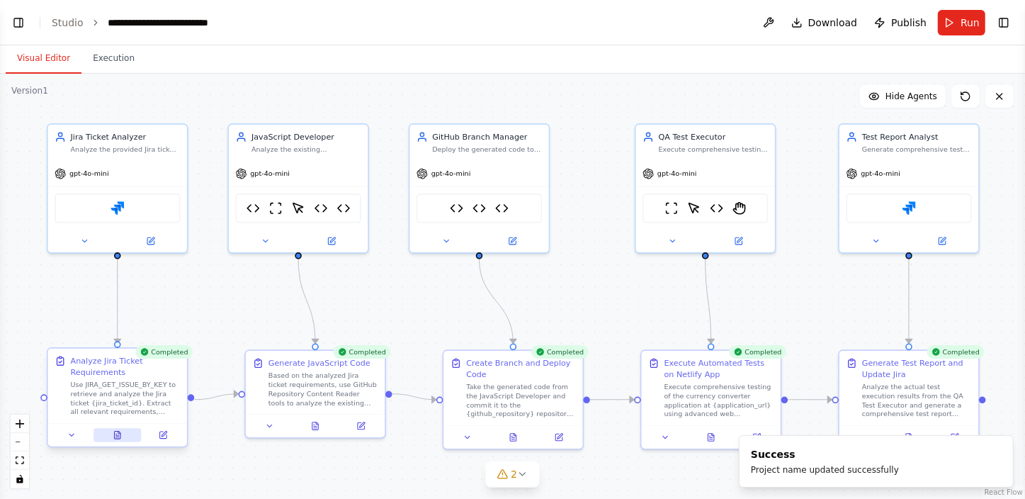
click at [118, 439] on button at bounding box center [118, 434] width 48 height 13
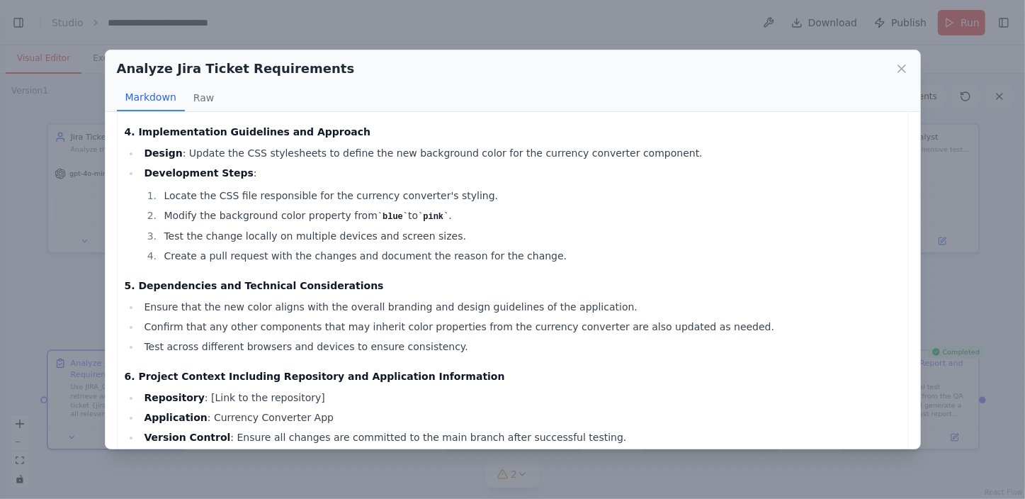
scroll to position [444, 0]
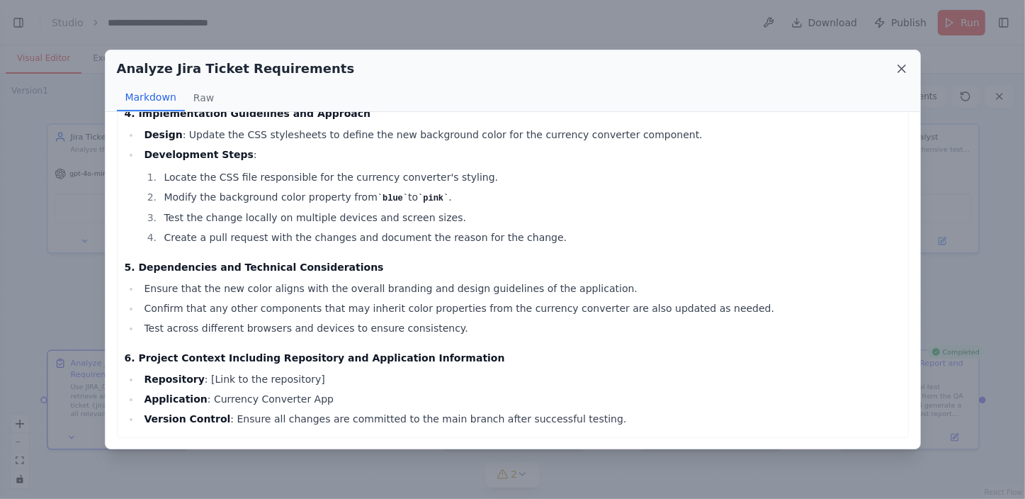
click at [897, 64] on icon at bounding box center [902, 69] width 14 height 14
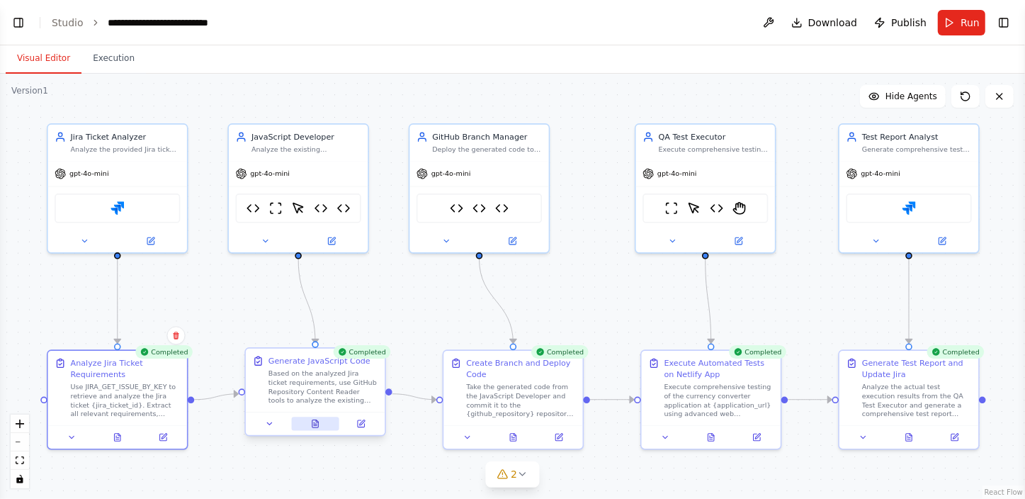
click at [318, 422] on icon at bounding box center [317, 421] width 2 height 2
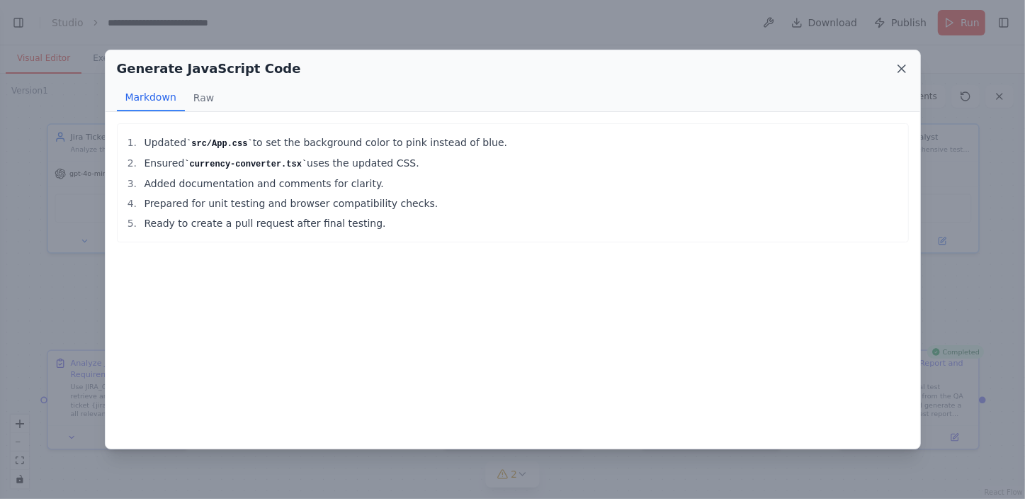
click at [898, 67] on icon at bounding box center [902, 69] width 14 height 14
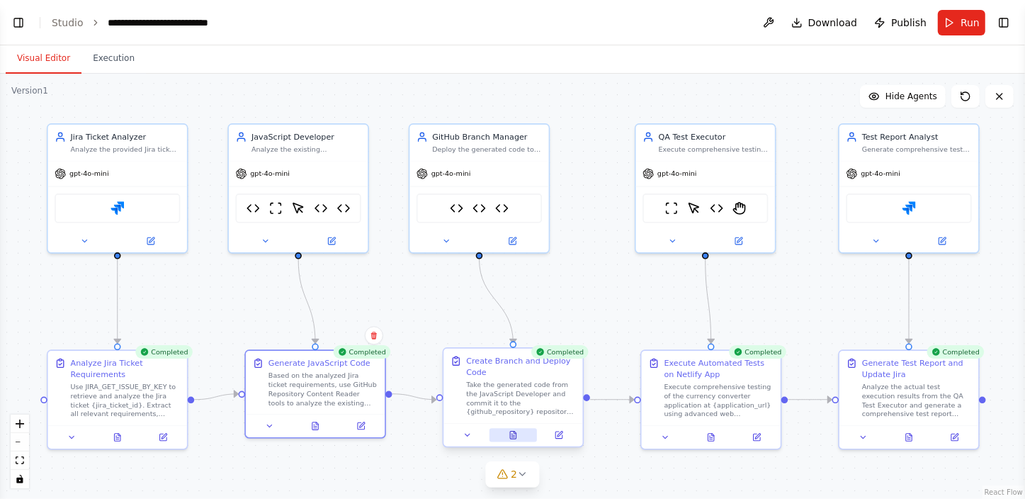
click at [512, 434] on icon at bounding box center [512, 434] width 1 height 0
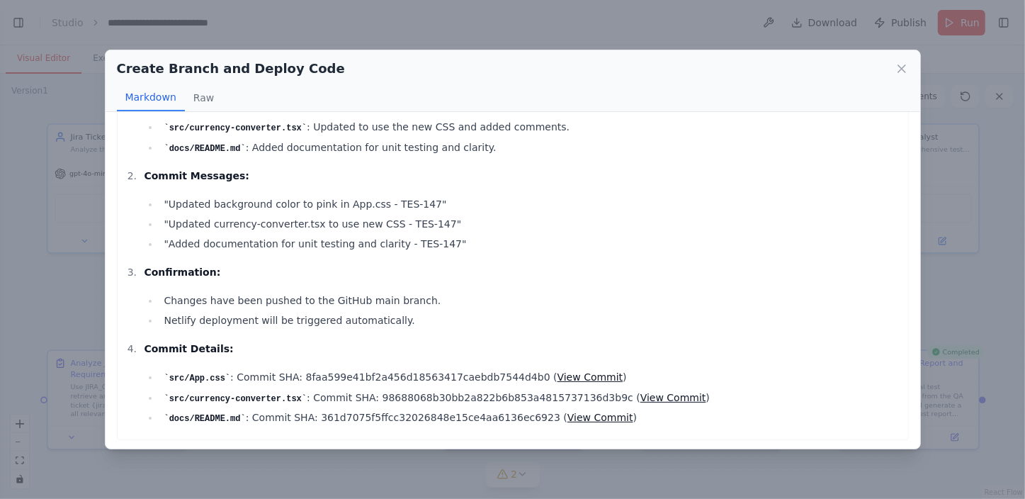
scroll to position [74, 0]
click at [558, 372] on link "View Commit" at bounding box center [591, 376] width 66 height 11
